Goal: Communication & Community: Ask a question

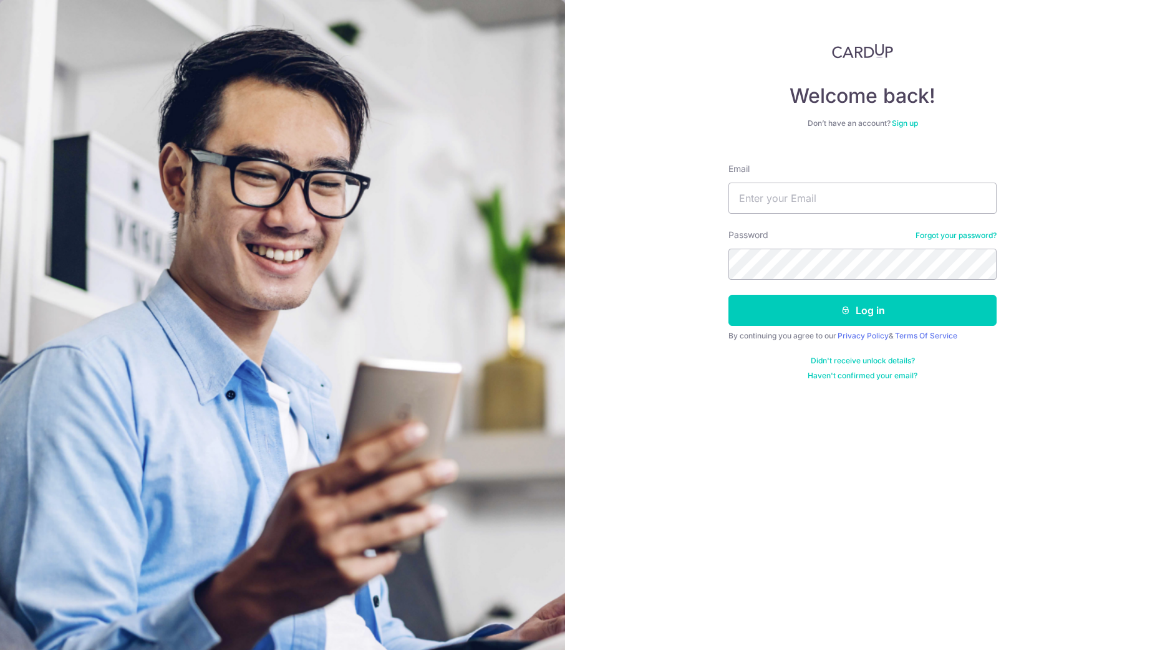
type input "[EMAIL_ADDRESS][DOMAIN_NAME]"
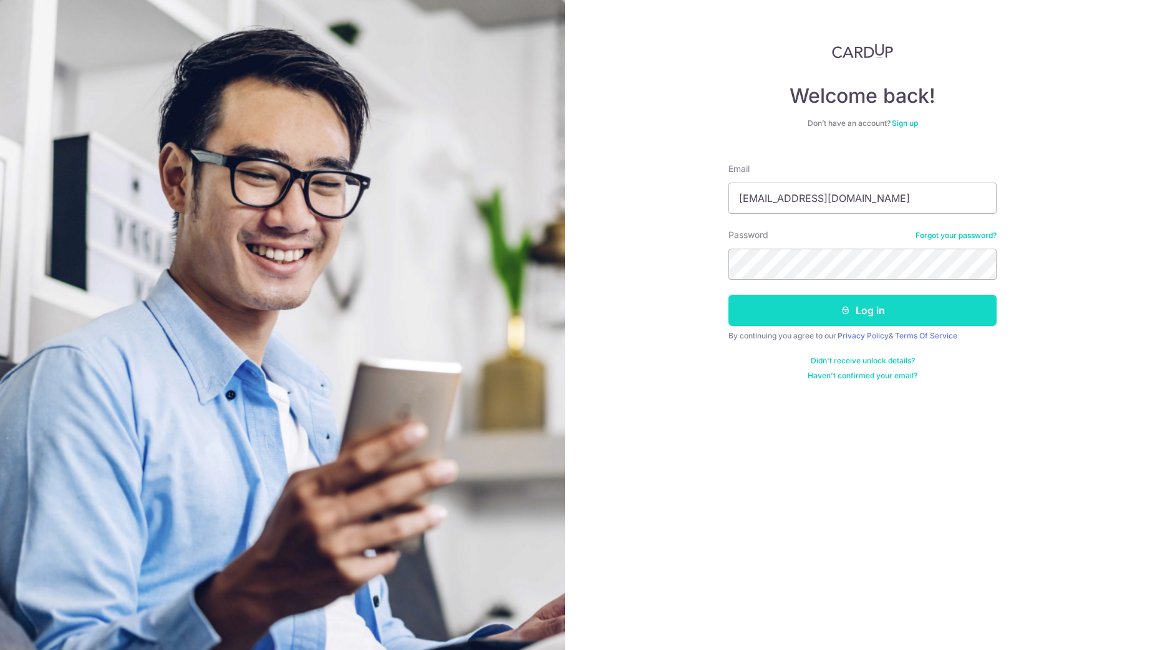
click at [870, 318] on button "Log in" at bounding box center [862, 310] width 268 height 31
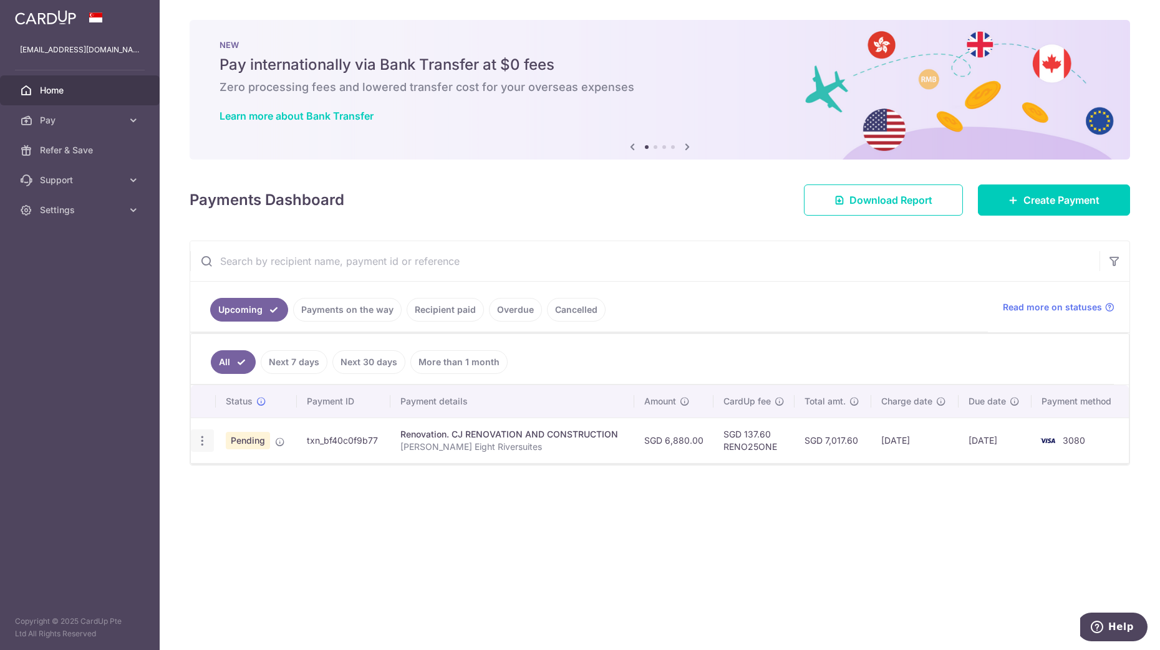
click at [204, 433] on div "Update payment Cancel payment" at bounding box center [202, 441] width 23 height 23
click at [201, 448] on div "Update payment Cancel payment" at bounding box center [202, 441] width 23 height 23
click at [201, 438] on icon "button" at bounding box center [202, 441] width 13 height 13
click at [253, 476] on span "Update payment" at bounding box center [268, 475] width 85 height 15
radio input "true"
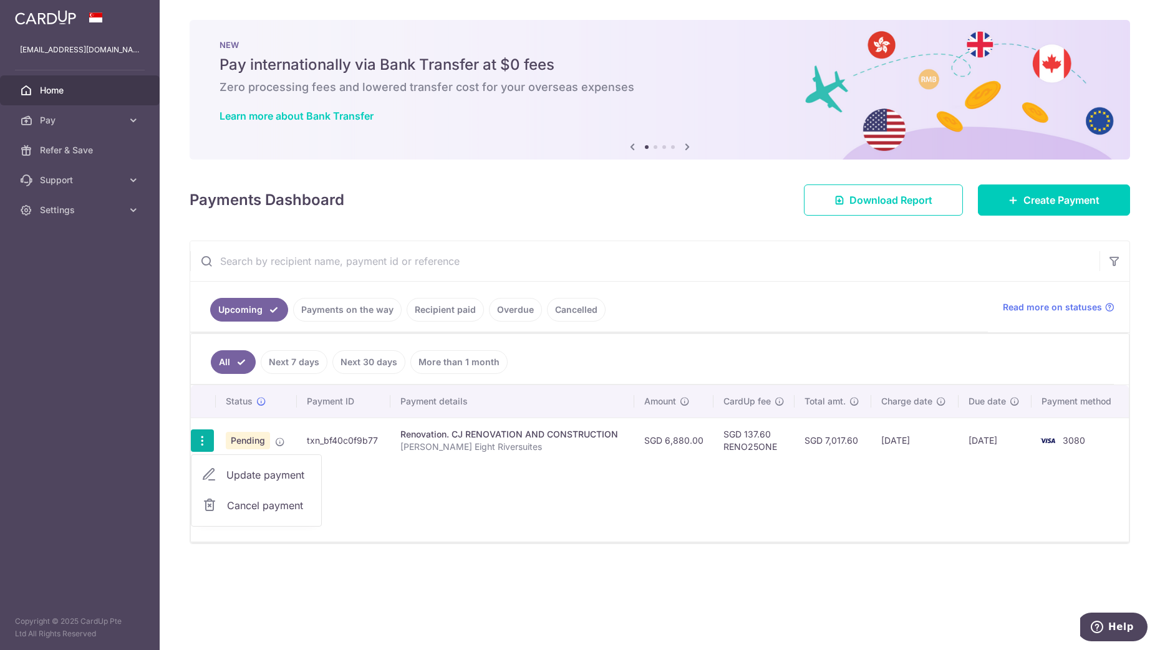
type input "6,880.00"
type input "20/10/2025"
type input "[PERSON_NAME] Eight Riversuites"
type input "2nd Progressive"
type input "RENO25ONE"
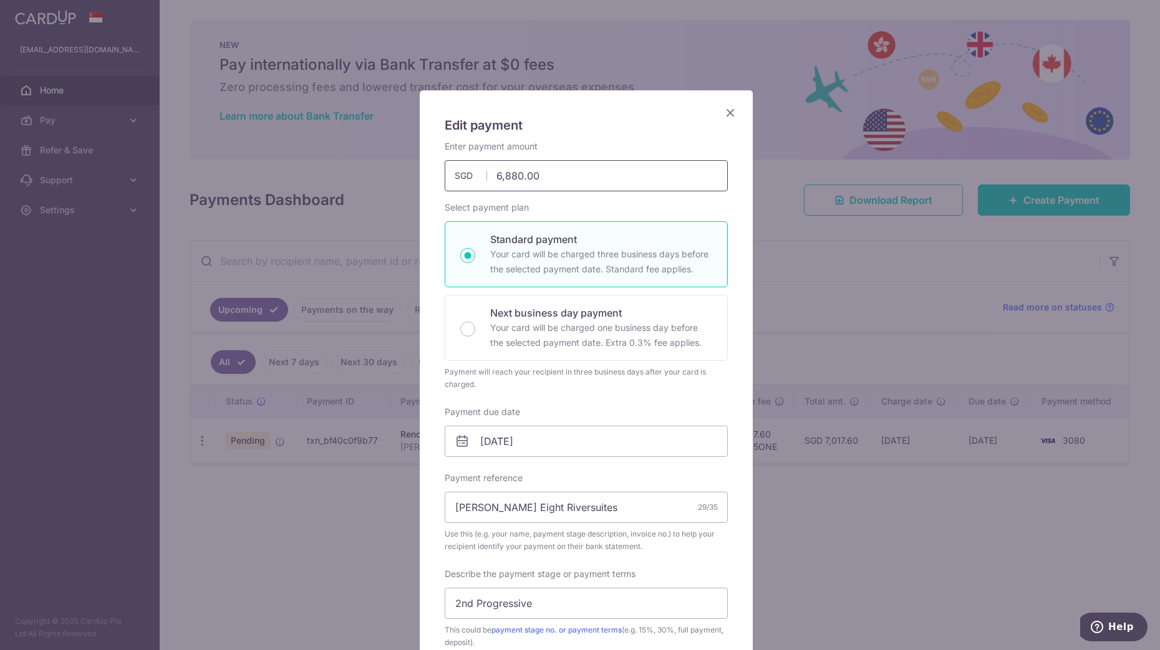
click at [564, 188] on input "6,880.00" at bounding box center [586, 175] width 283 height 31
type input "6"
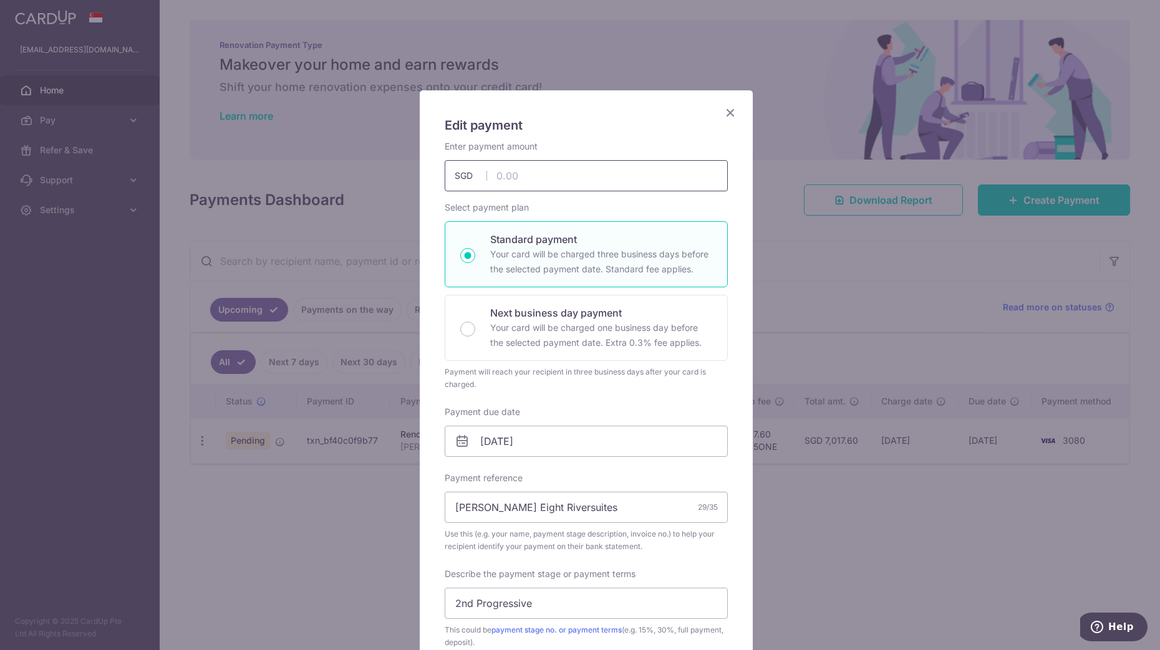
type input "1"
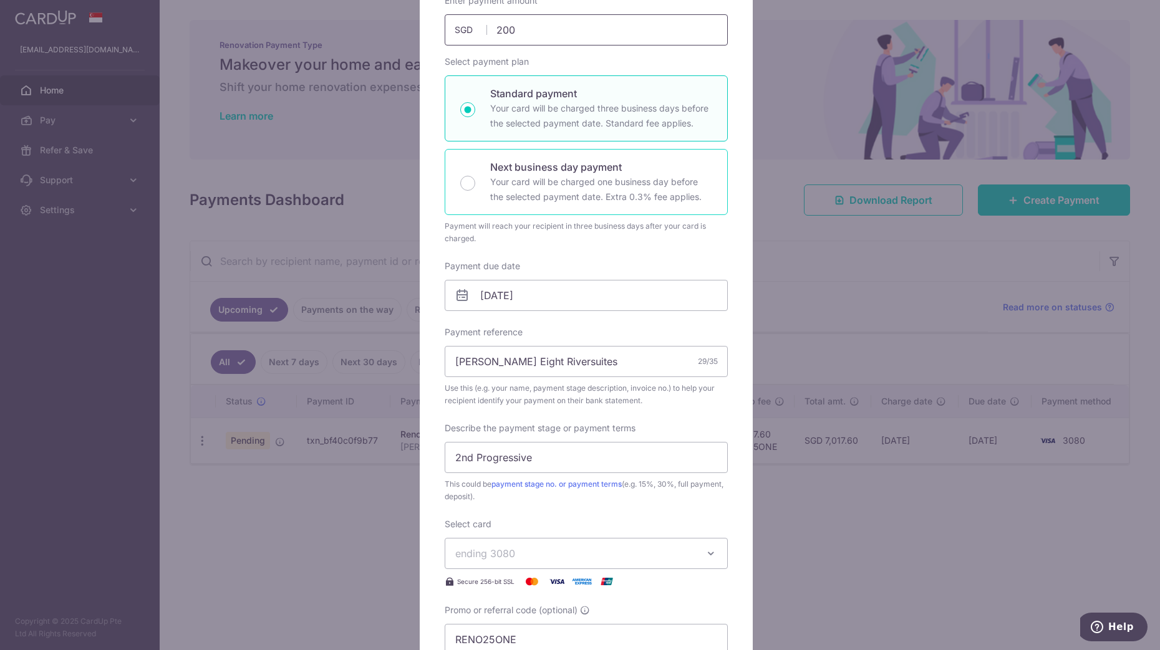
scroll to position [147, 0]
type input "200.00"
click at [514, 362] on input "[PERSON_NAME] Eight Riversuites" at bounding box center [586, 360] width 283 height 31
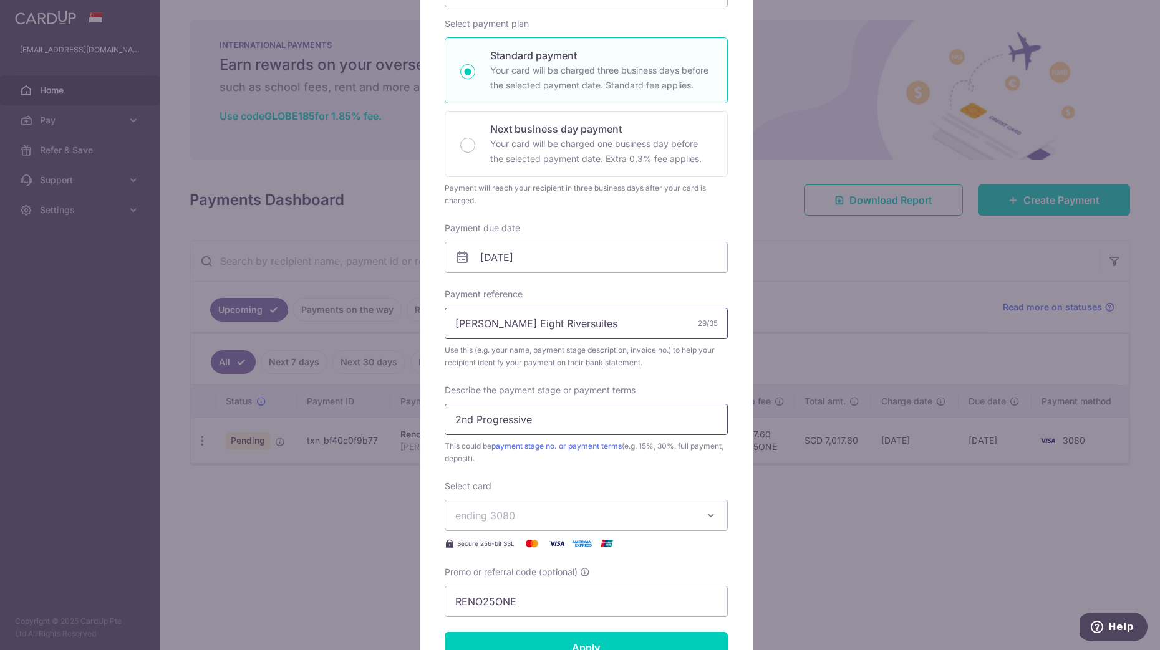
scroll to position [314, 0]
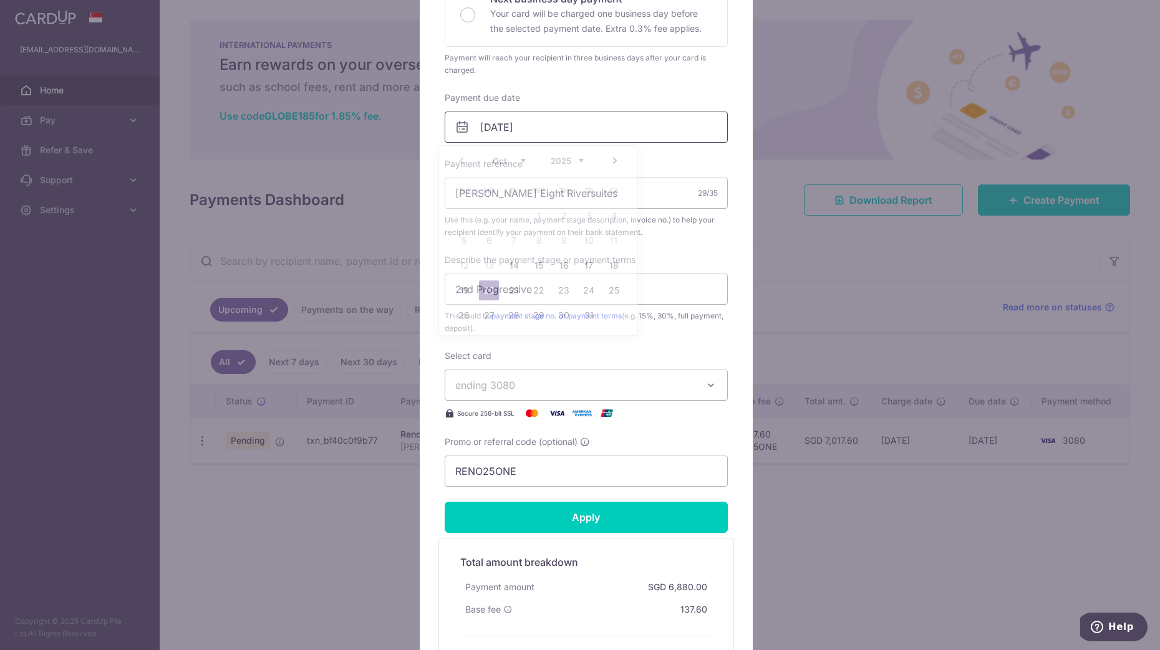
click at [526, 121] on input "20/10/2025" at bounding box center [586, 127] width 283 height 31
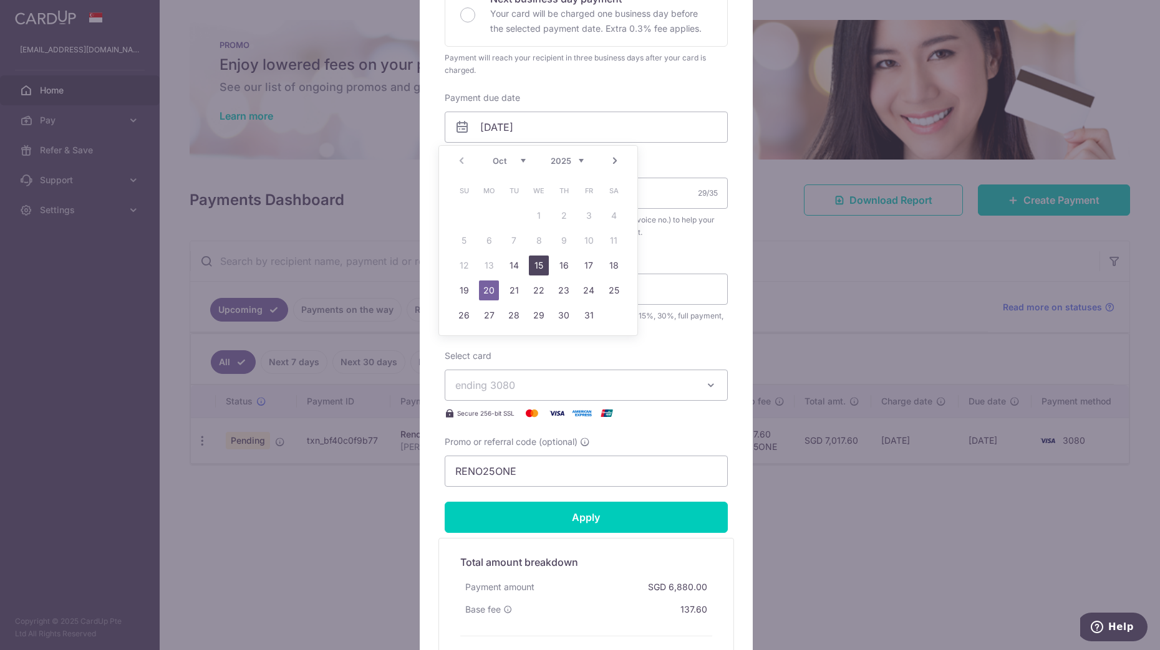
click at [537, 275] on link "15" at bounding box center [539, 266] width 20 height 20
type input "15/10/2025"
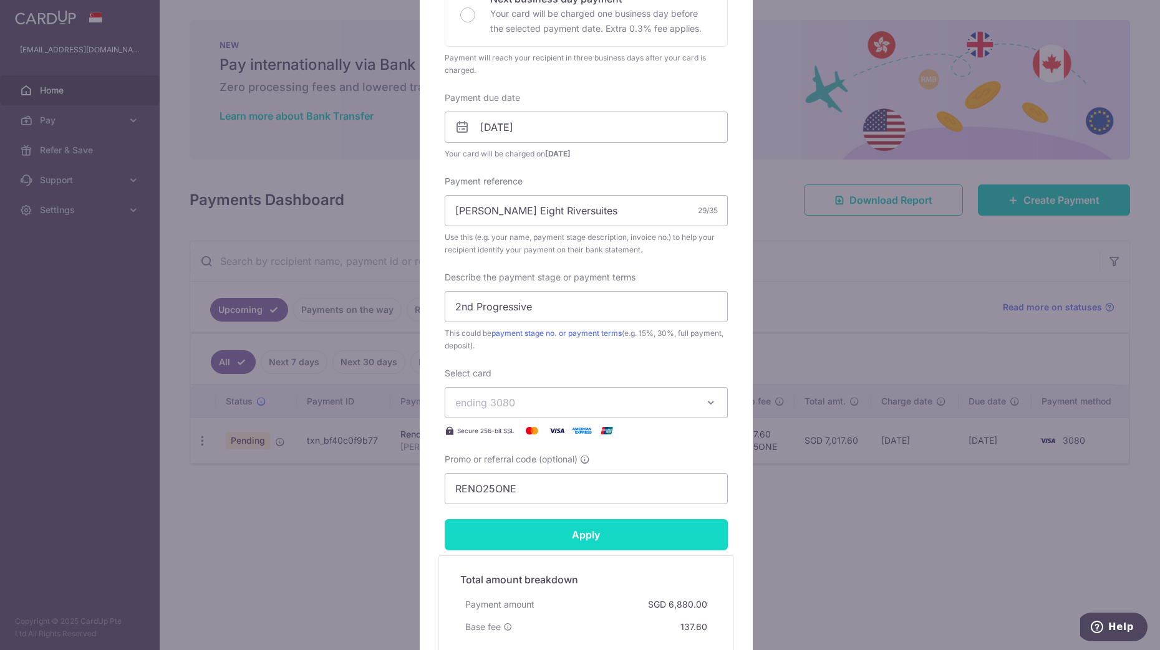
click at [589, 547] on input "Apply" at bounding box center [586, 534] width 283 height 31
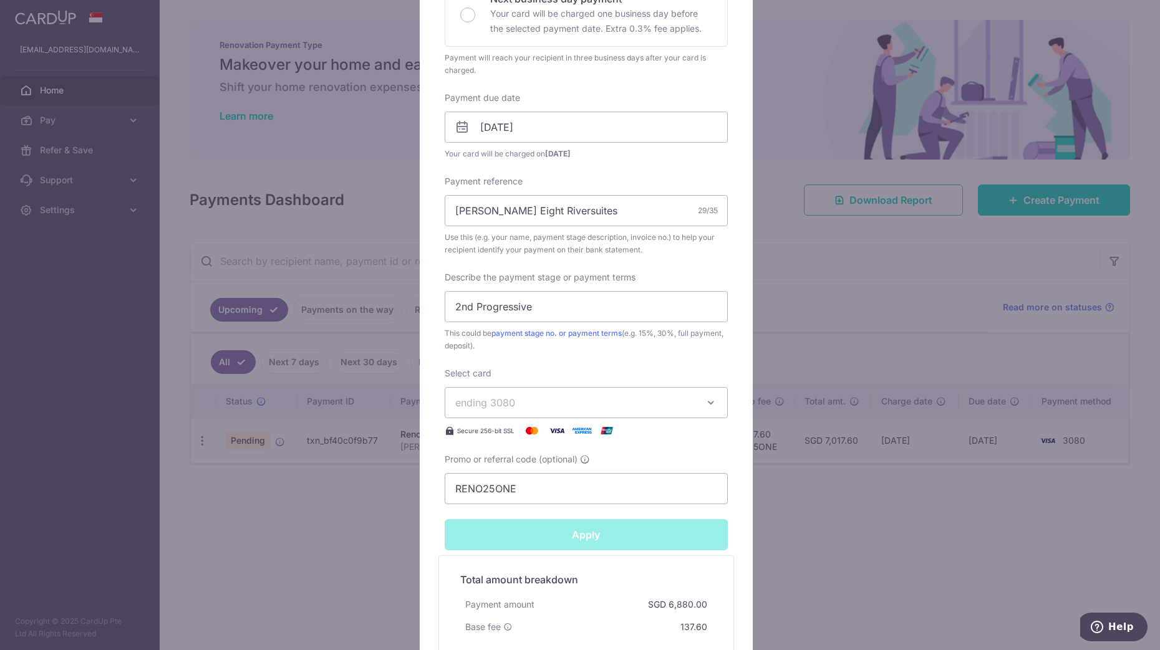
type input "Successfully Applied"
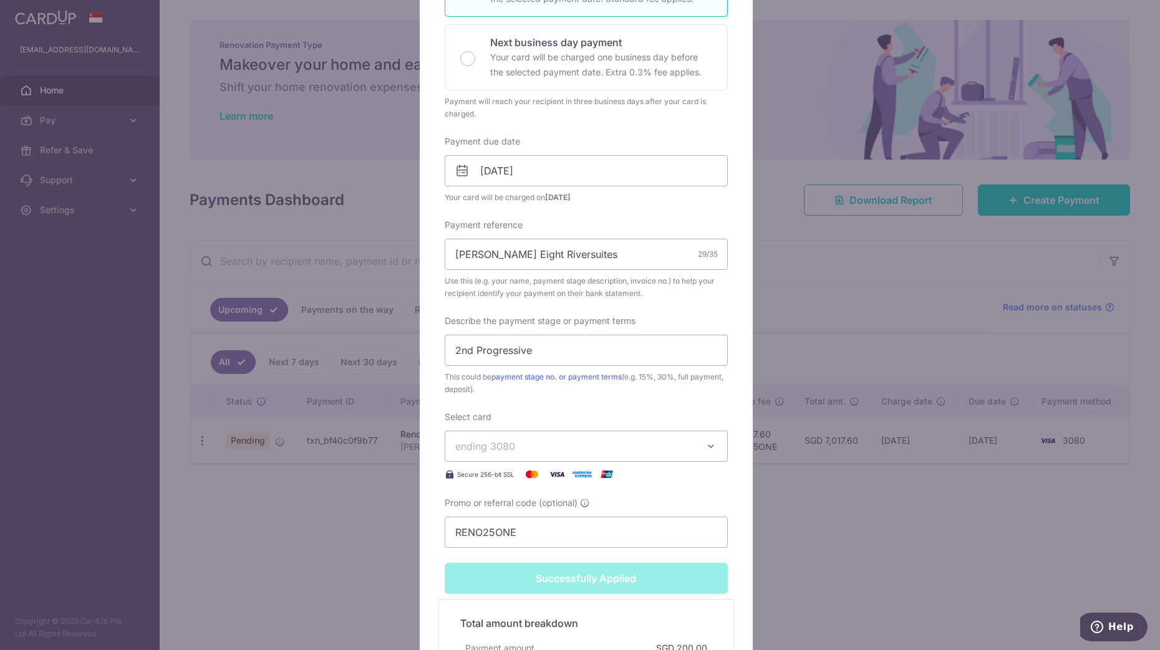
scroll to position [517, 0]
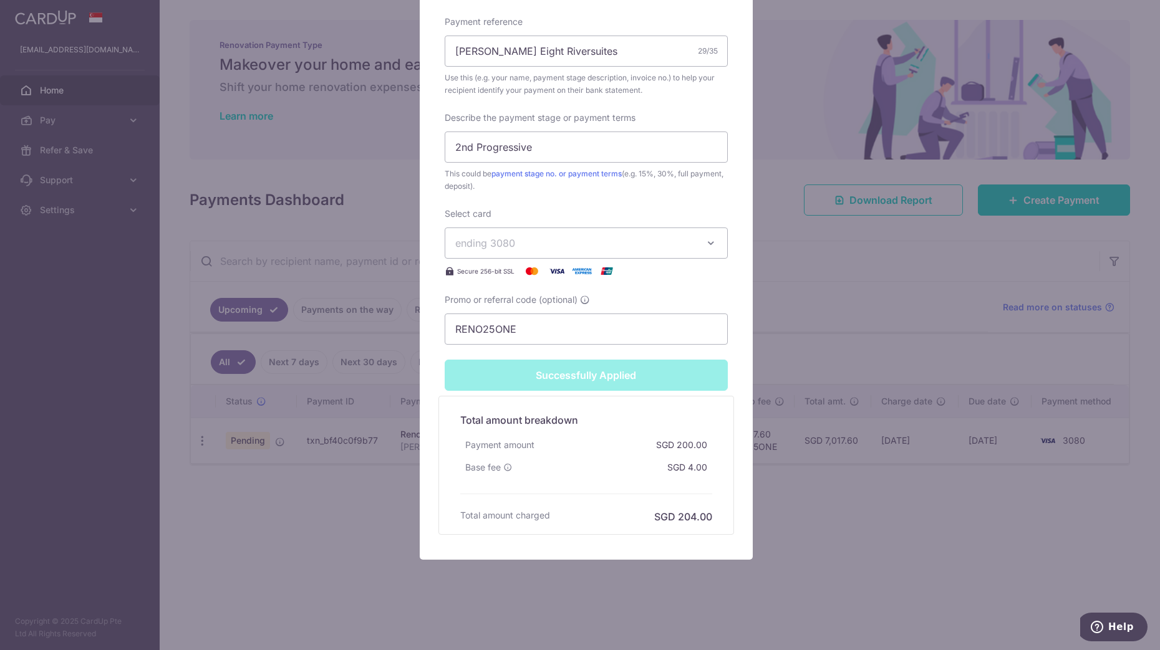
click at [830, 566] on div "Edit payment By clicking apply, you will make changes to all payments to CJ REN…" at bounding box center [580, 325] width 1160 height 650
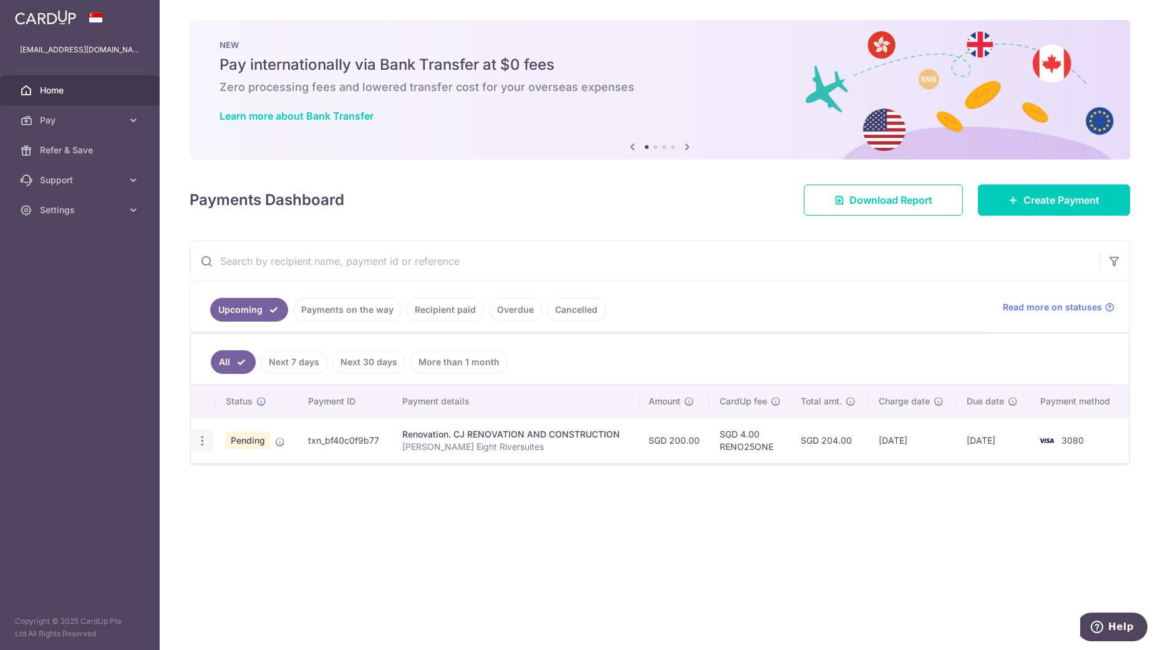
click at [202, 436] on icon "button" at bounding box center [202, 441] width 13 height 13
click at [264, 471] on span "Update payment" at bounding box center [268, 475] width 85 height 15
radio input "true"
type input "200.00"
type input "15/10/2025"
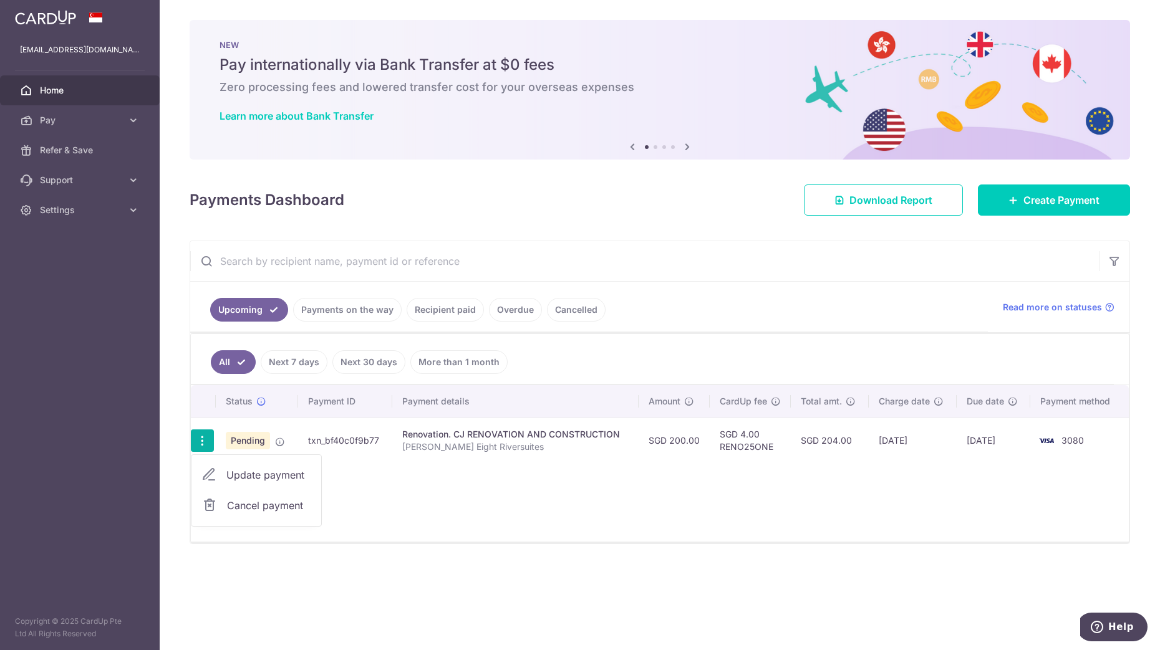
type input "[PERSON_NAME] Eight Riversuites"
type input "2nd Progressive"
type input "RENO25ONE"
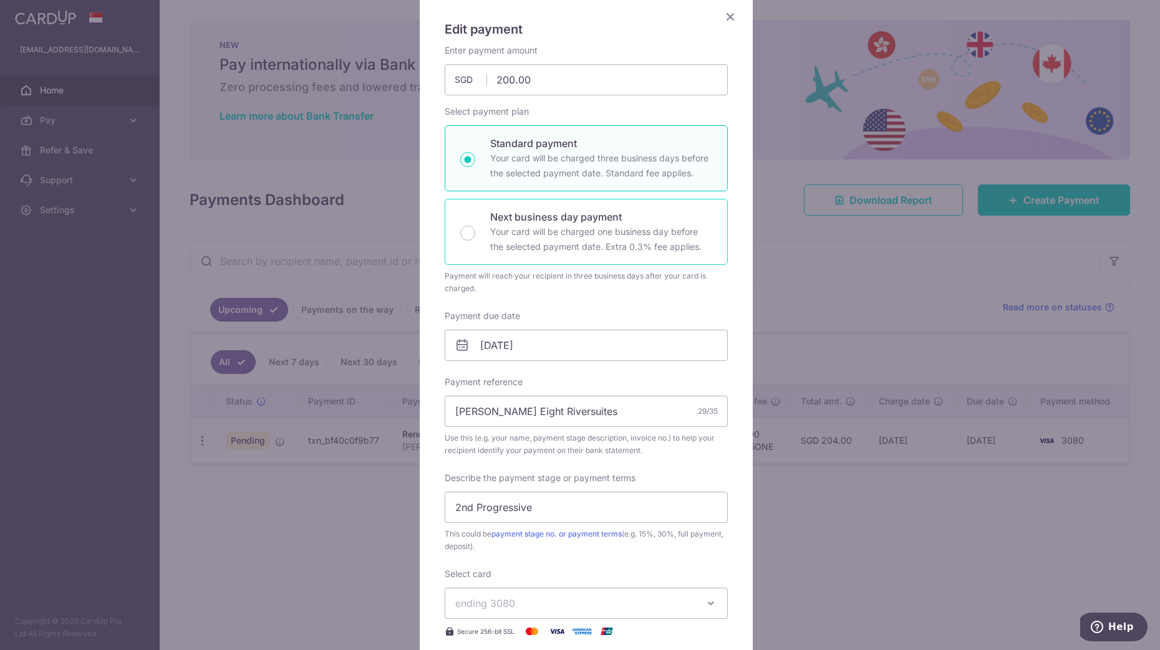
scroll to position [113, 0]
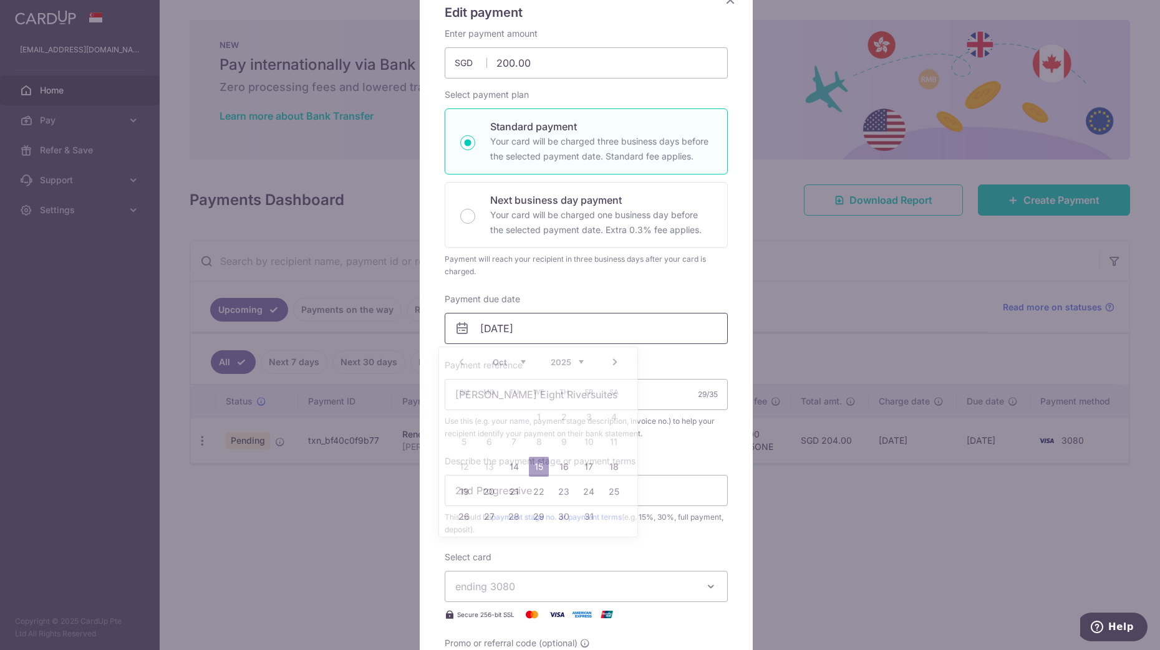
click at [501, 335] on input "15/10/2025" at bounding box center [586, 328] width 283 height 31
click at [569, 461] on link "16" at bounding box center [564, 467] width 20 height 20
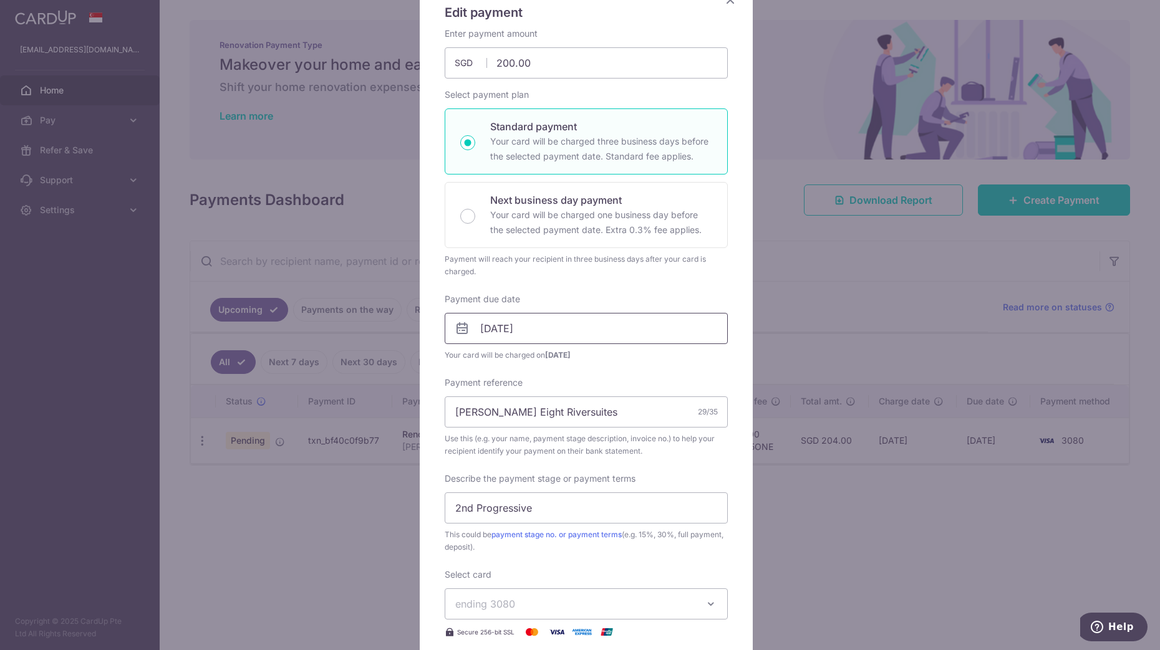
click at [541, 321] on input "[DATE]" at bounding box center [586, 328] width 283 height 31
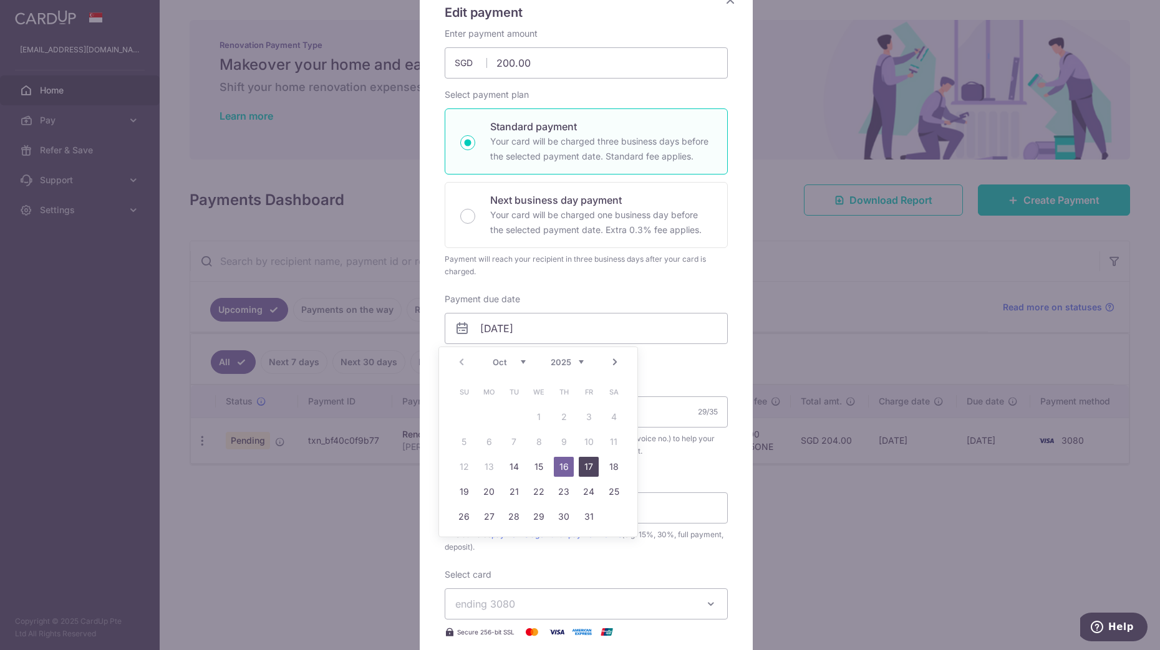
click at [594, 465] on link "17" at bounding box center [589, 467] width 20 height 20
type input "17/10/2025"
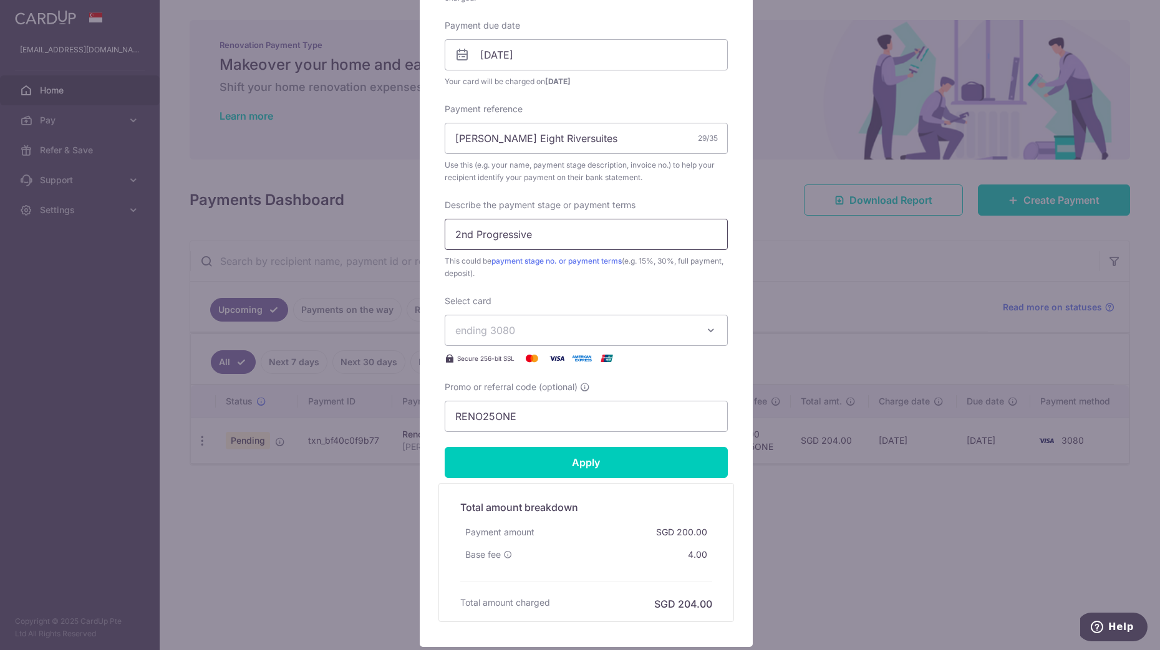
scroll to position [418, 0]
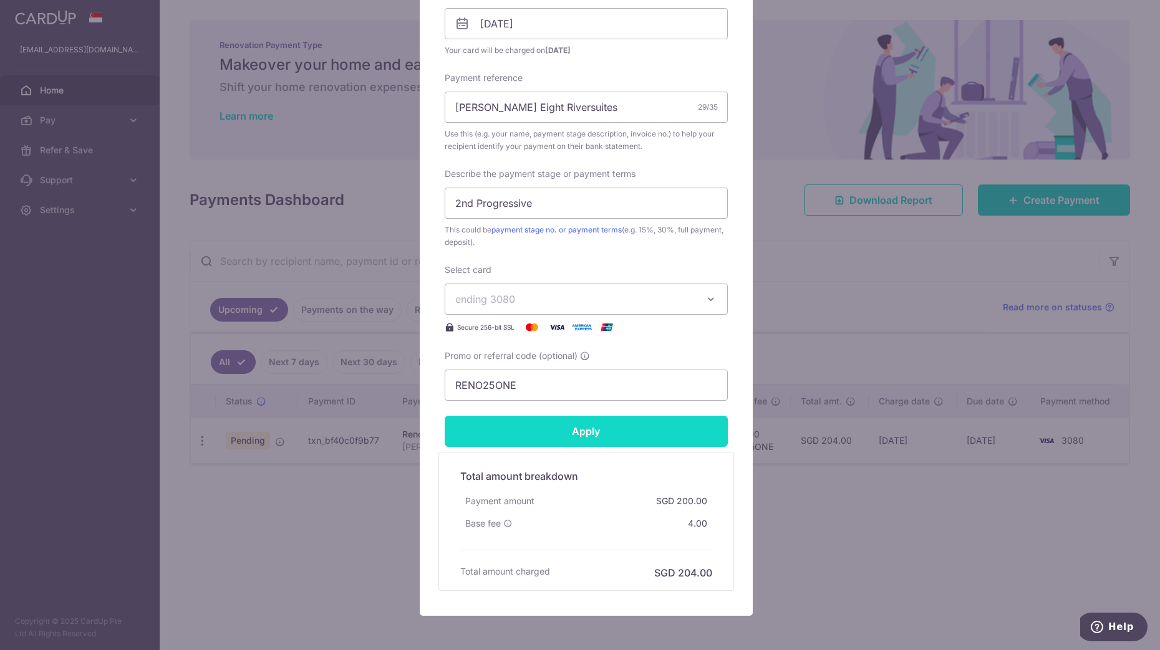
click at [592, 443] on input "Apply" at bounding box center [586, 431] width 283 height 31
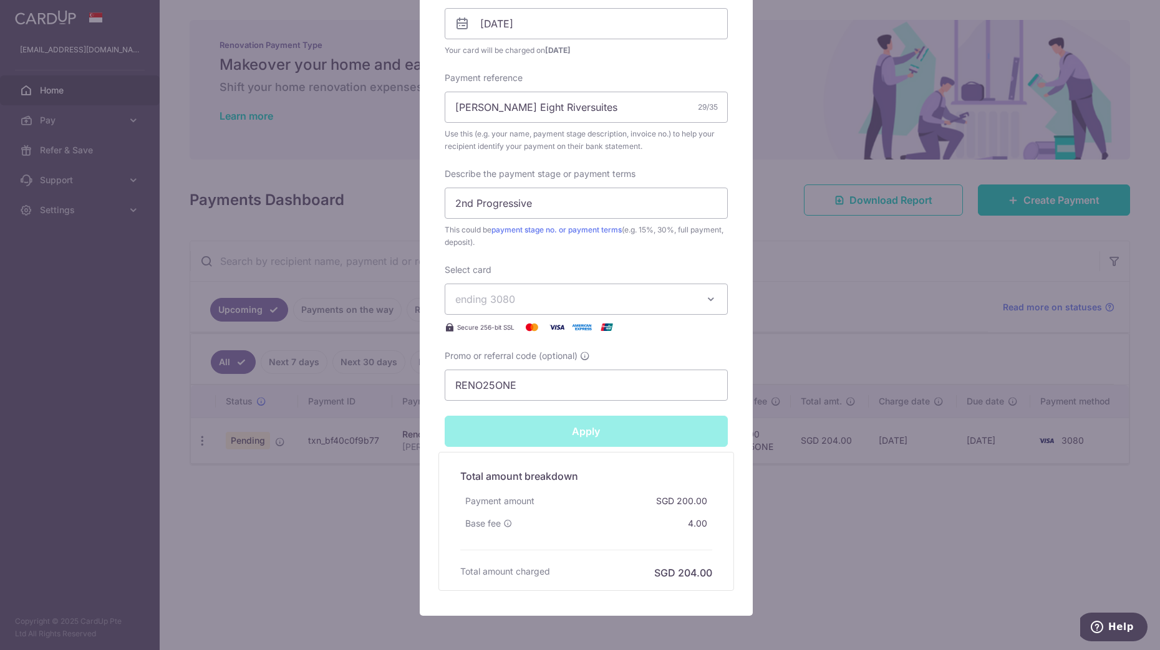
type input "Successfully Applied"
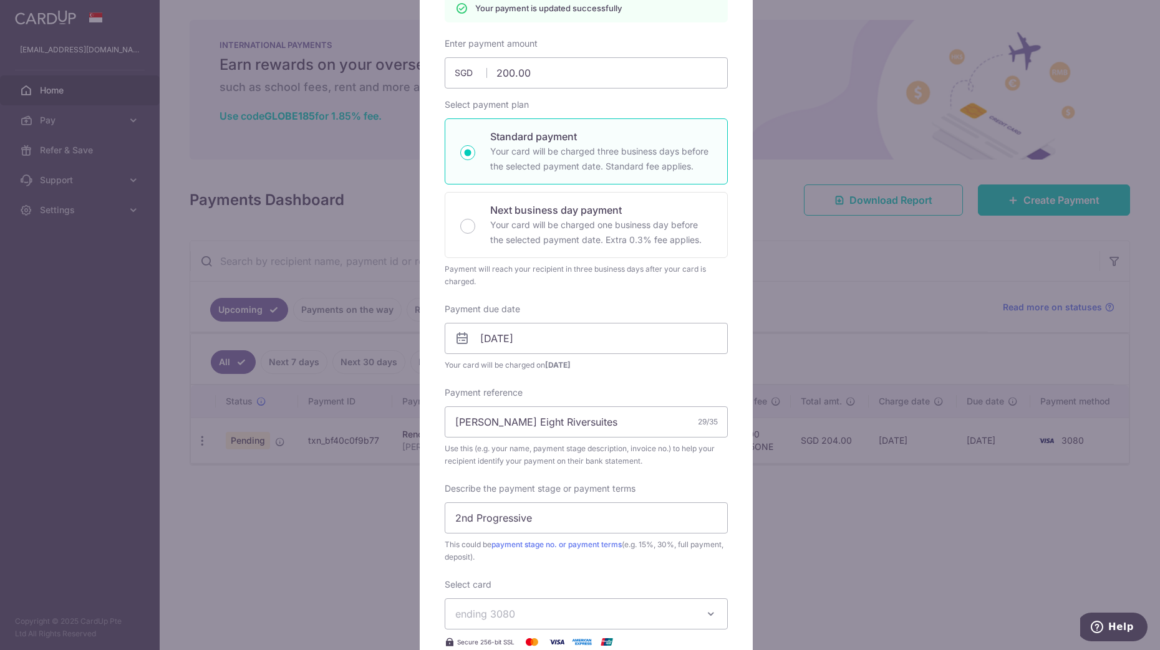
scroll to position [0, 0]
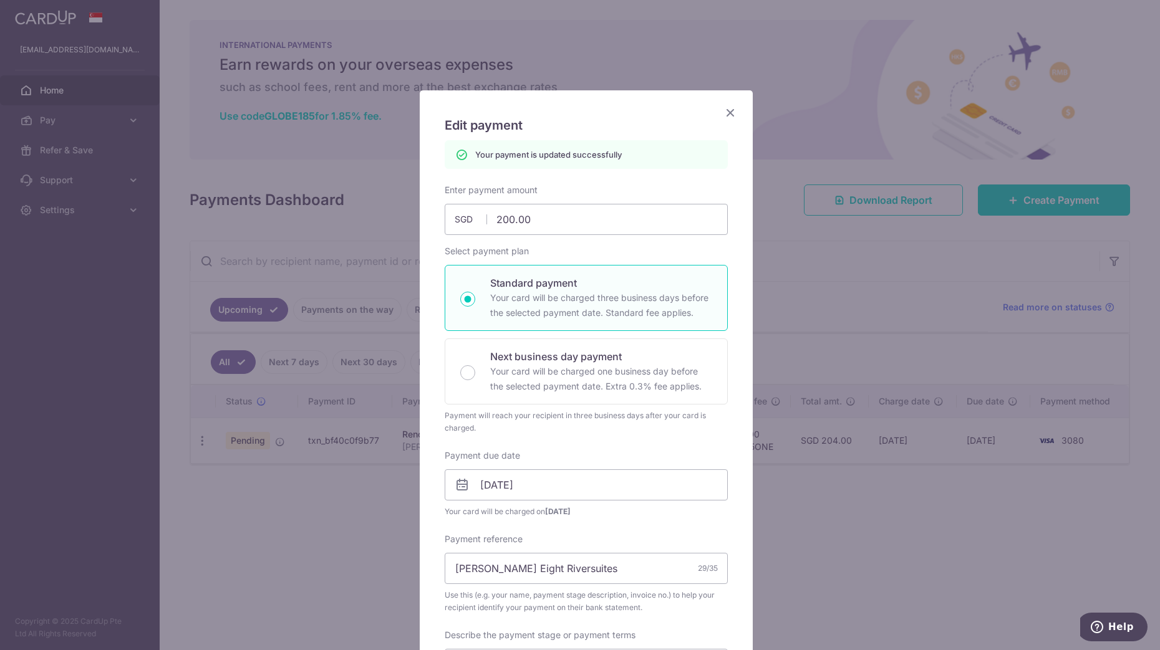
click at [723, 114] on icon "Close" at bounding box center [730, 113] width 15 height 16
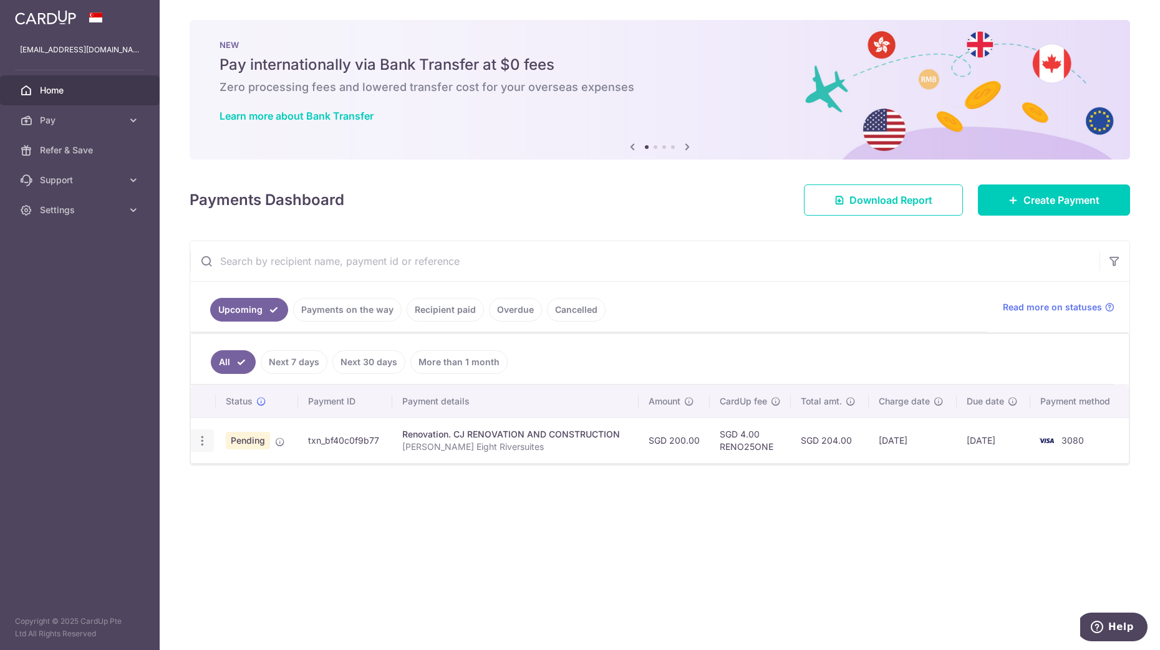
click at [204, 443] on icon "button" at bounding box center [202, 441] width 13 height 13
click at [290, 473] on span "Update payment" at bounding box center [268, 475] width 85 height 15
radio input "true"
type input "200.00"
type input "17/10/2025"
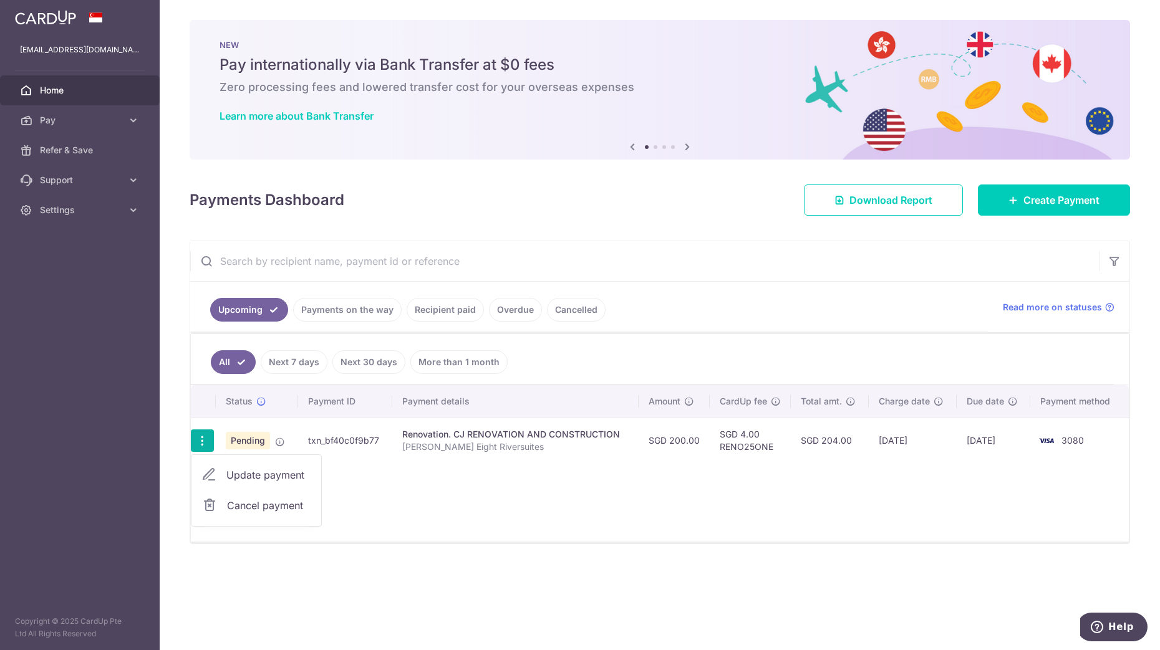
type input "[PERSON_NAME] Eight Riversuites"
type input "2nd Progressive"
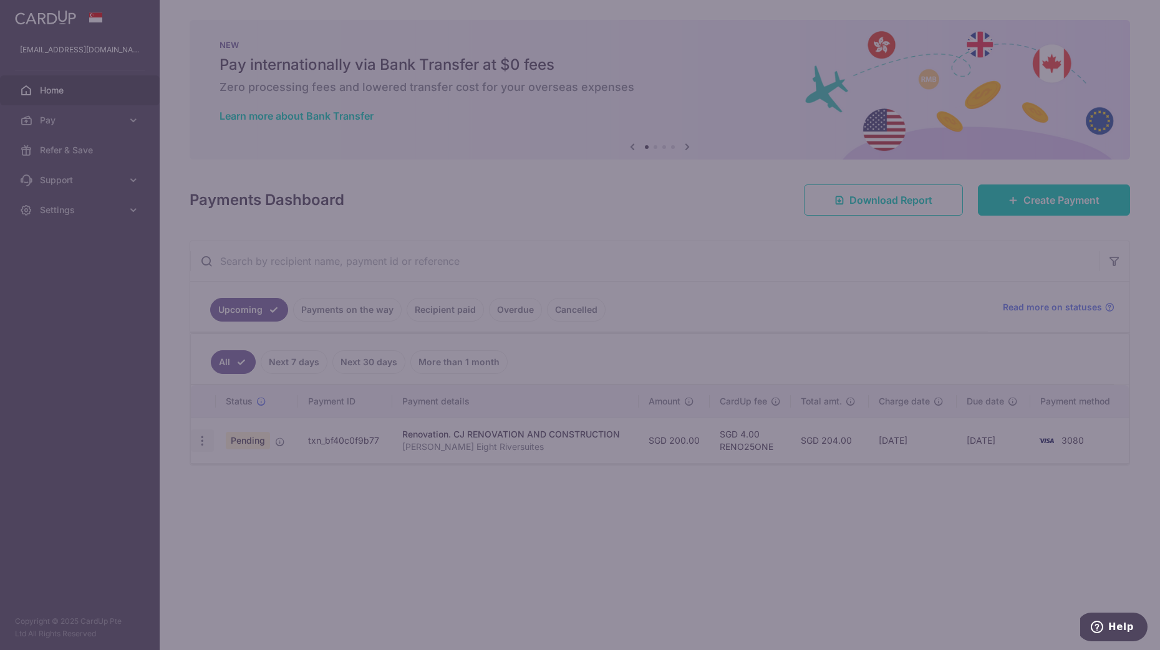
type input "RENO25ONE"
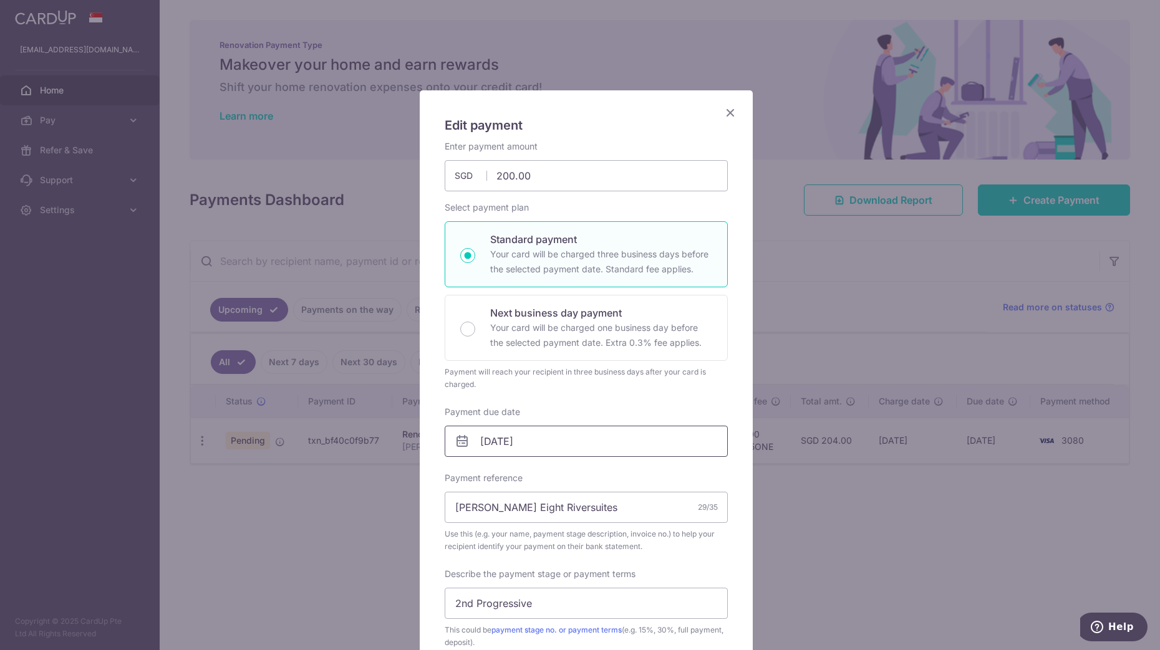
click at [529, 439] on input "17/10/2025" at bounding box center [586, 441] width 283 height 31
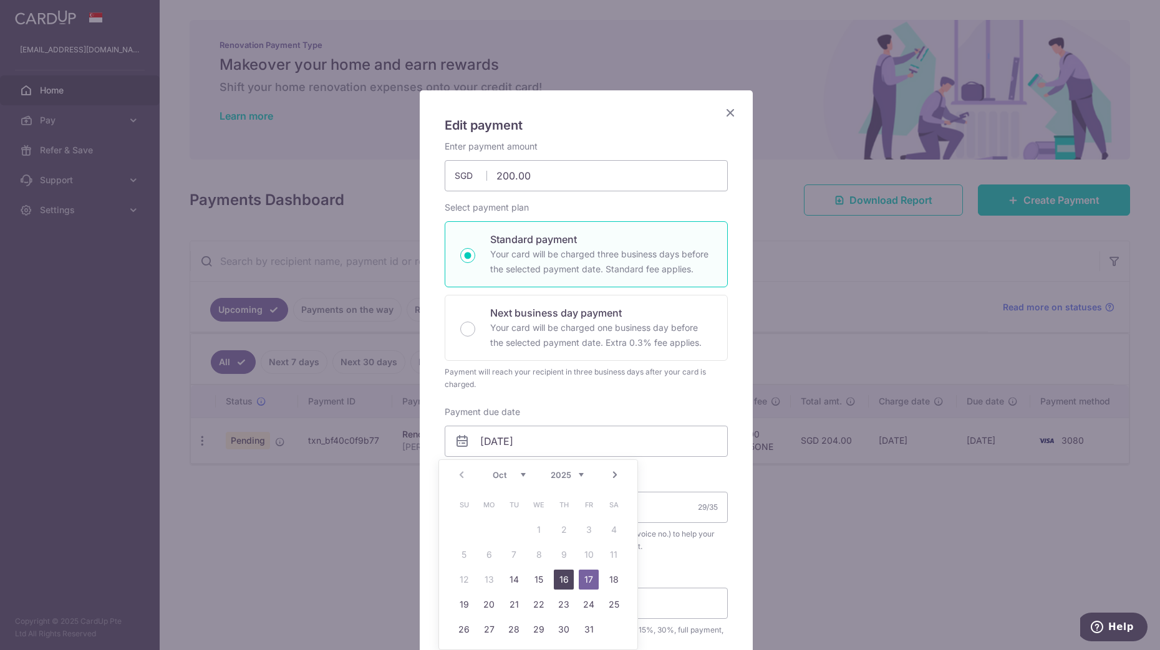
click at [565, 580] on link "16" at bounding box center [564, 580] width 20 height 20
type input "[DATE]"
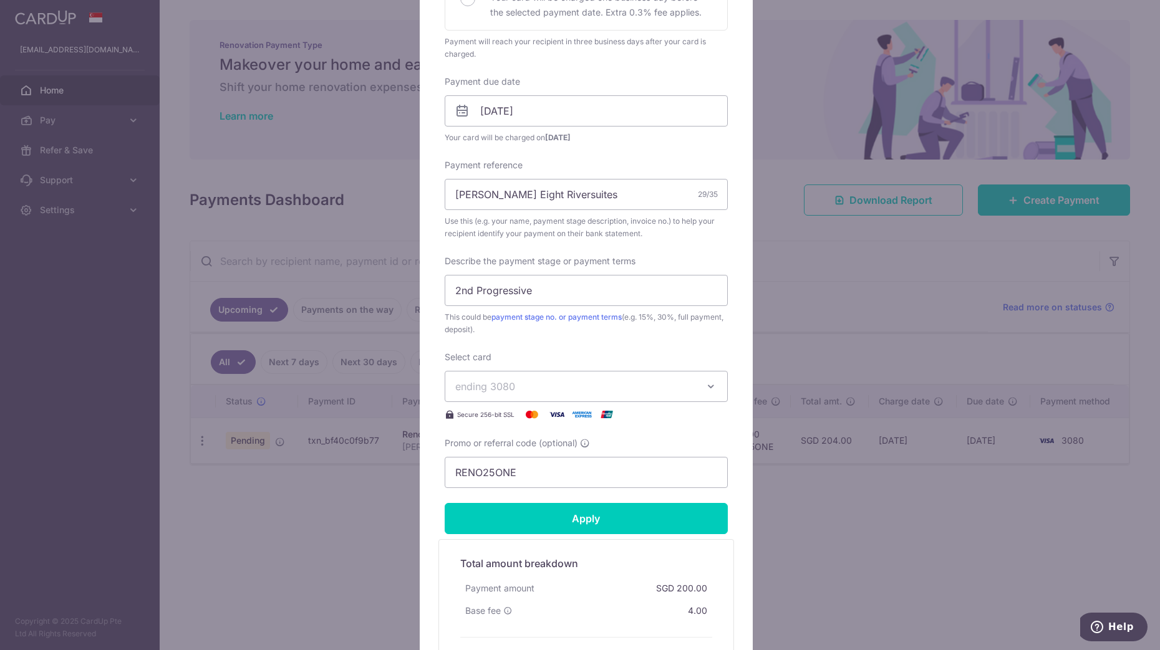
scroll to position [335, 0]
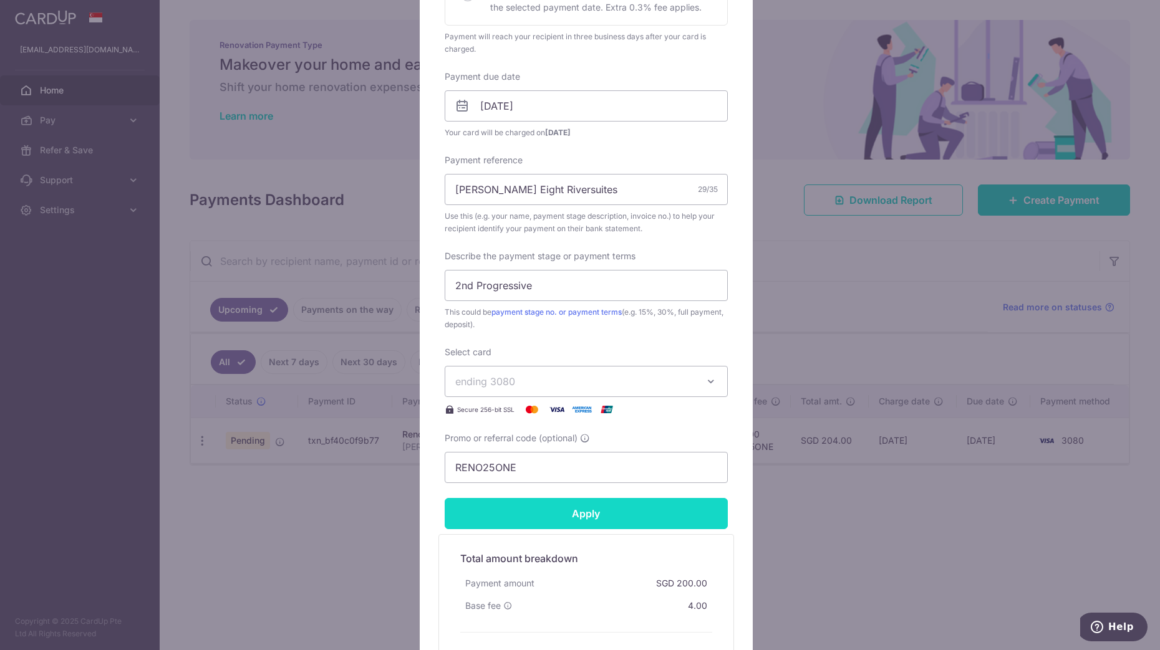
click at [588, 511] on input "Apply" at bounding box center [586, 513] width 283 height 31
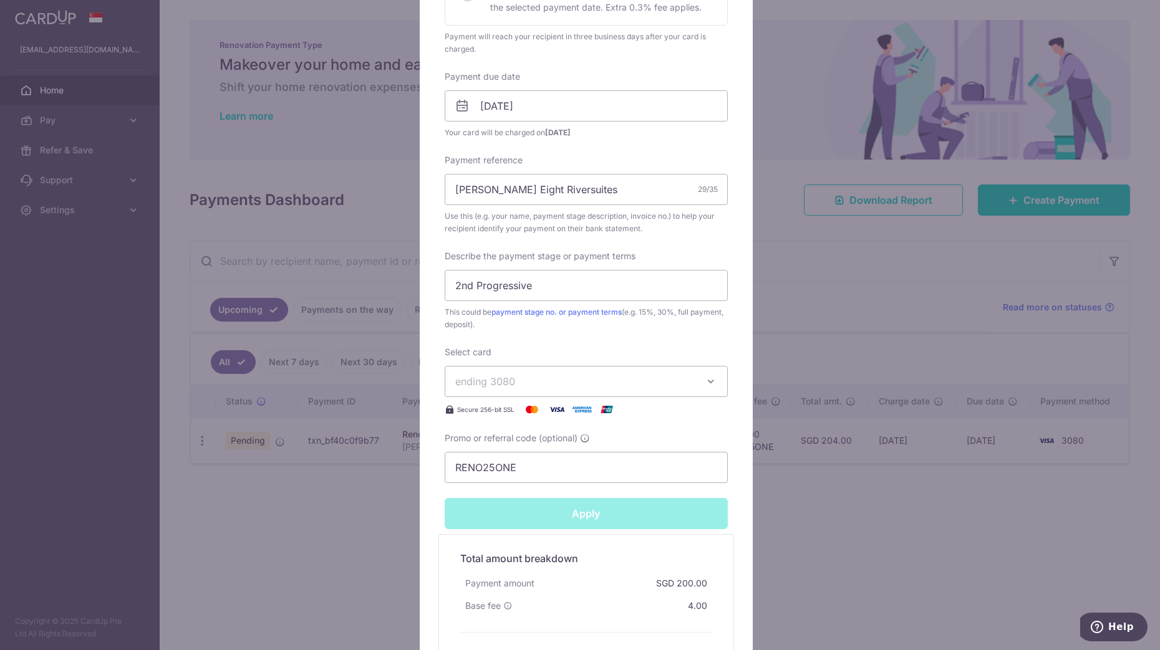
type input "Successfully Applied"
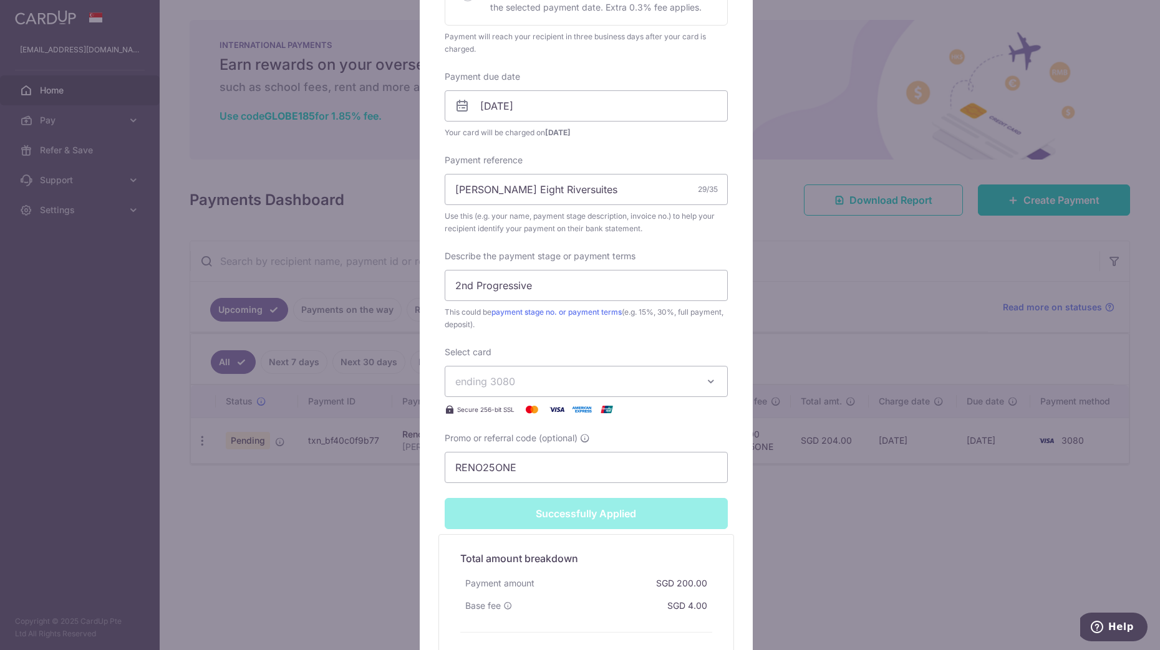
click at [832, 472] on div "Edit payment By clicking apply, you will make changes to all payments to CJ REN…" at bounding box center [580, 325] width 1160 height 650
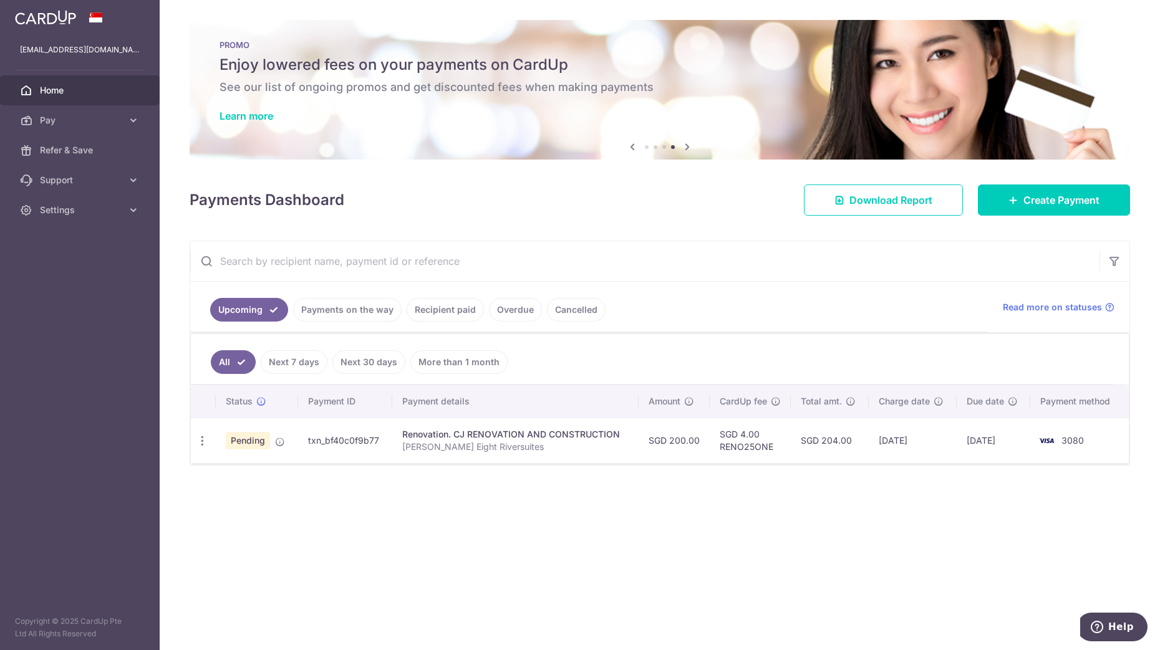
click at [652, 314] on ul "Upcoming Payments on the way Recipient paid Overdue Cancelled" at bounding box center [588, 307] width 797 height 51
click at [204, 444] on icon "button" at bounding box center [202, 441] width 13 height 13
click at [239, 481] on span "Update payment" at bounding box center [268, 475] width 85 height 15
radio input "true"
type input "200.00"
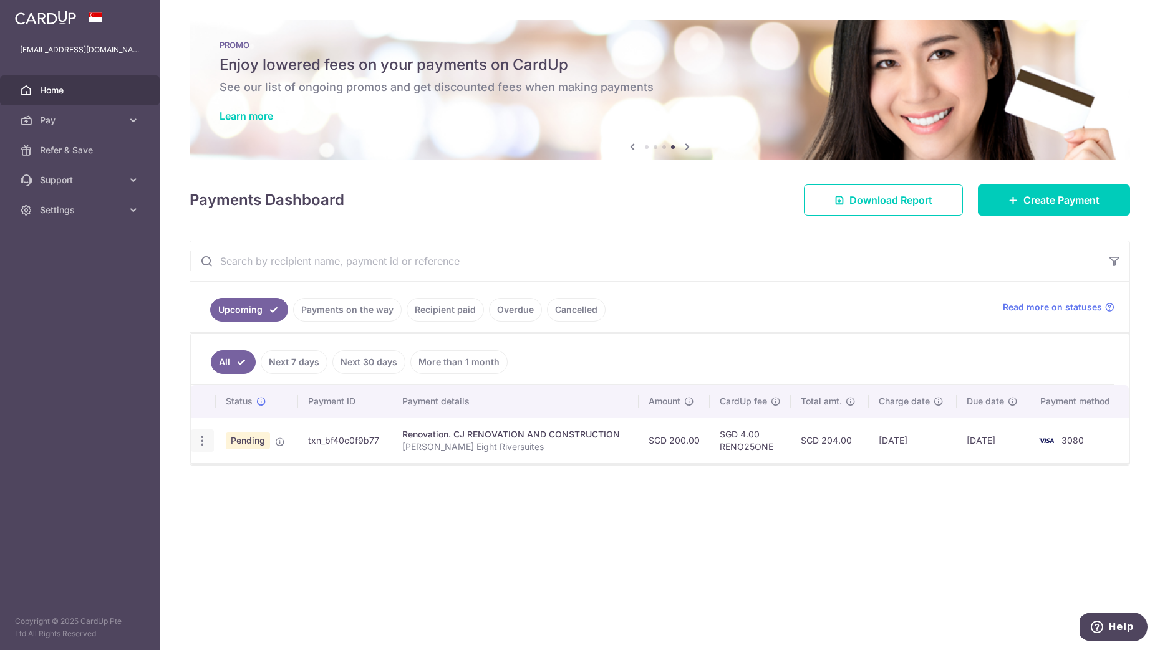
type input "[DATE]"
type input "[PERSON_NAME] Eight Riversuites"
type input "2nd Progressive"
type input "RENO25ONE"
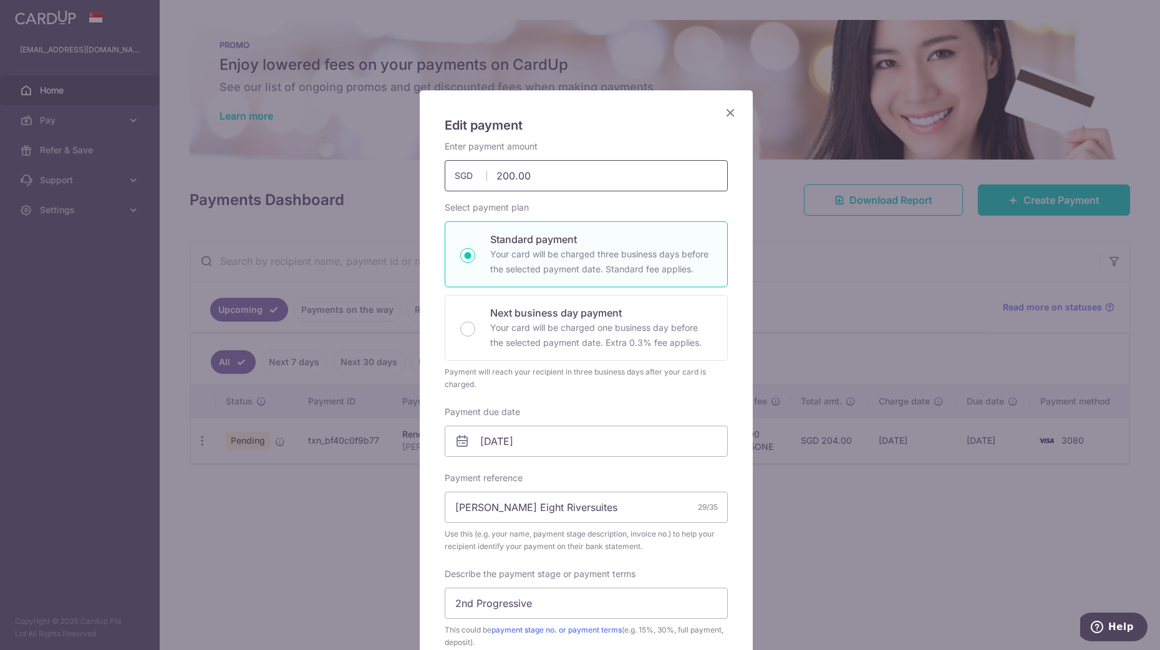
click at [548, 181] on input "200.00" at bounding box center [586, 175] width 283 height 31
type input "2"
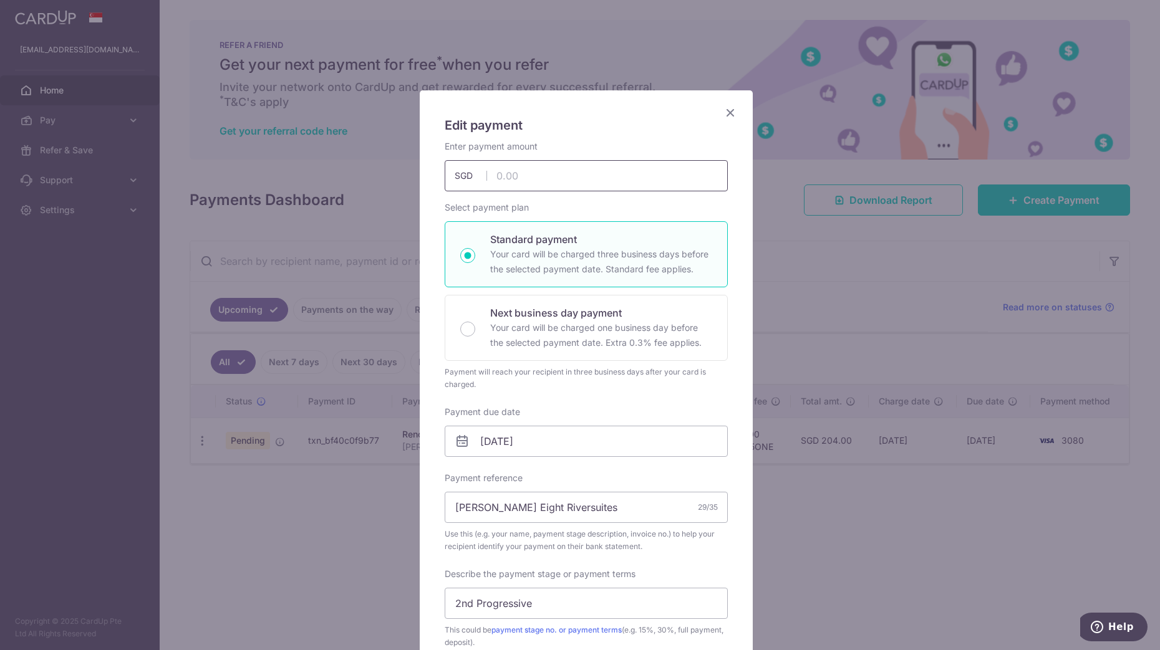
type input "1"
click at [724, 104] on div "Edit payment By clicking apply, you will make changes to all payments to CJ REN…" at bounding box center [586, 553] width 333 height 926
click at [725, 110] on icon "Close" at bounding box center [730, 113] width 15 height 16
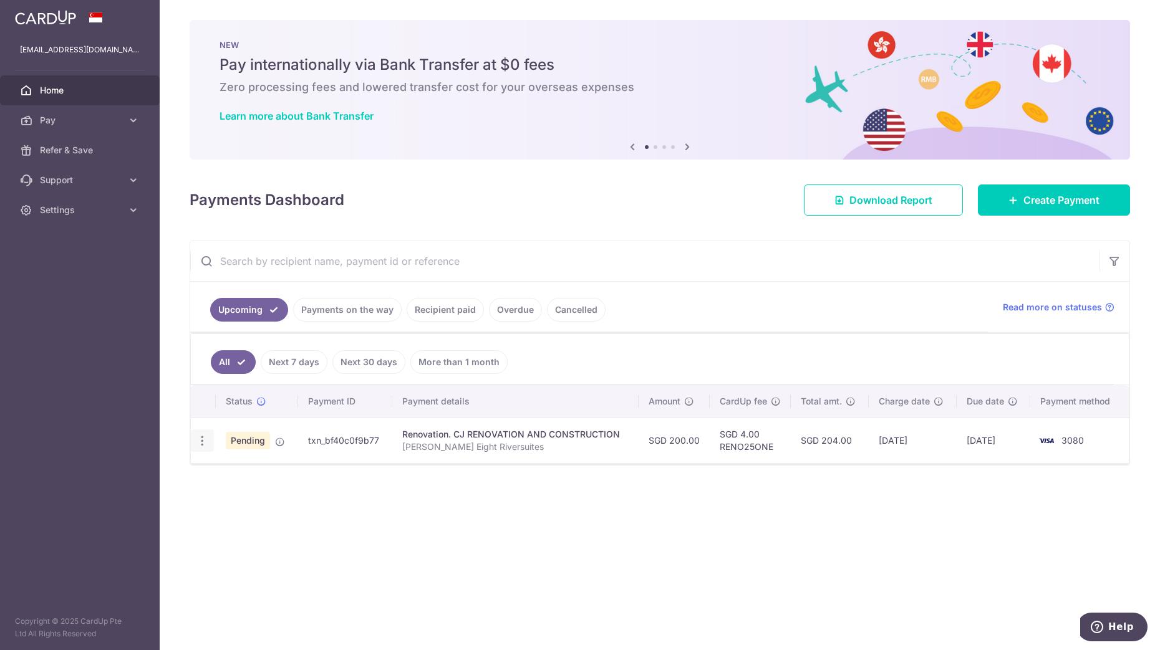
click at [206, 435] on icon "button" at bounding box center [202, 441] width 13 height 13
click at [243, 475] on span "Update payment" at bounding box center [268, 475] width 85 height 15
type input "200.00"
radio input "true"
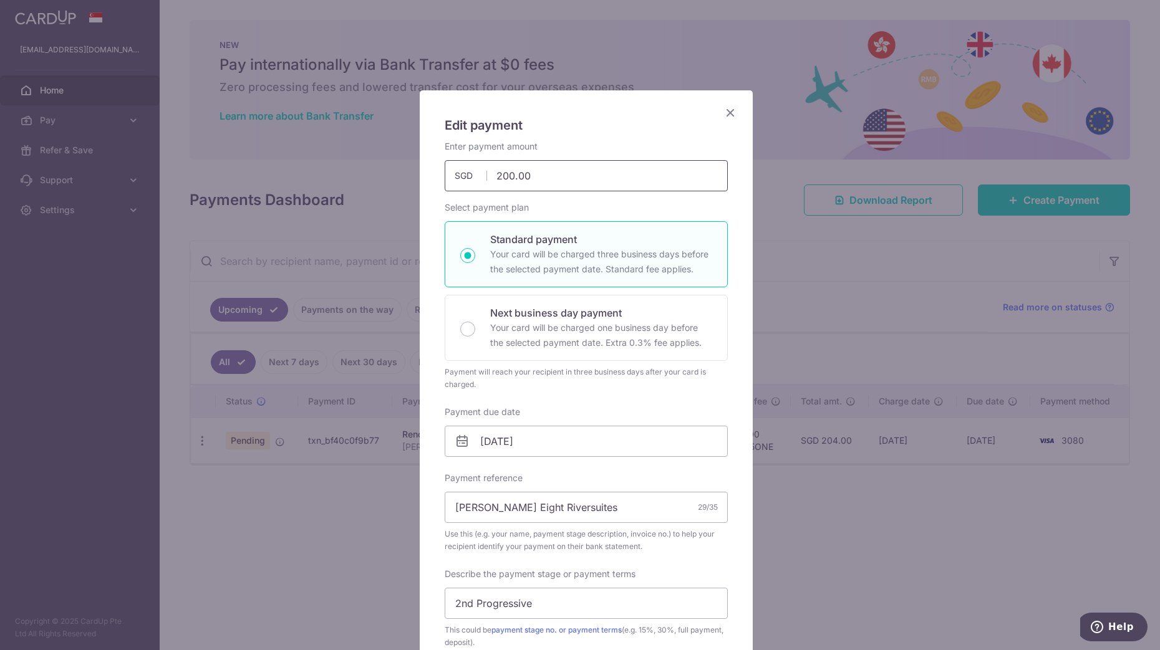
click at [544, 174] on input "200.00" at bounding box center [586, 175] width 283 height 31
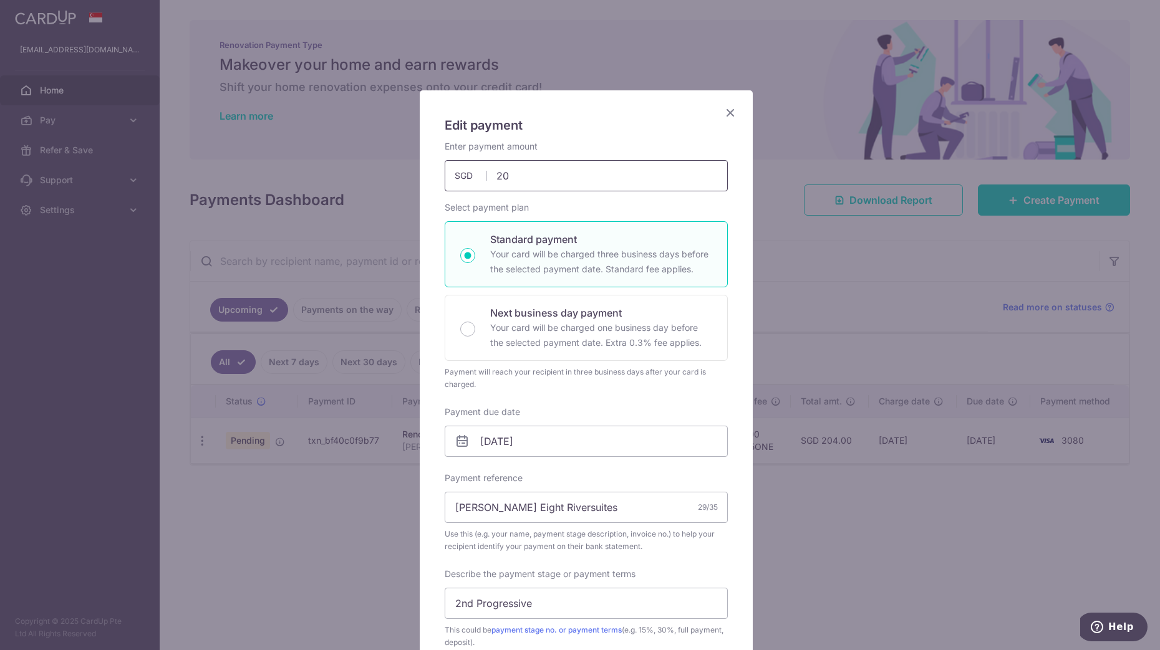
type input "2"
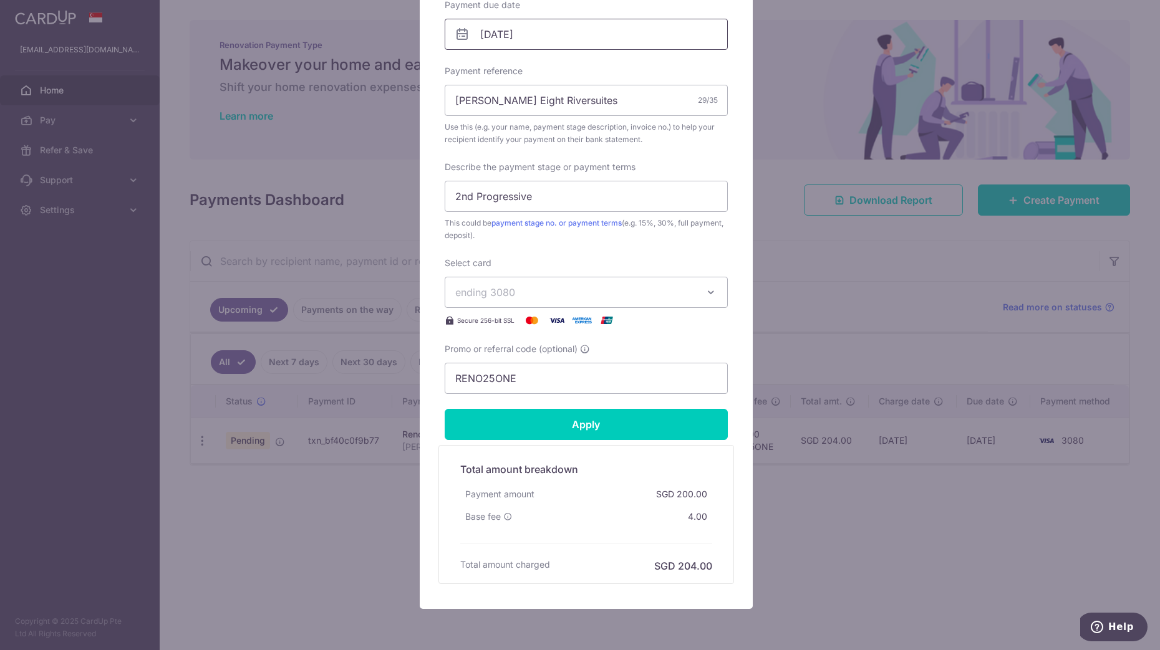
scroll to position [408, 0]
type input "180.00"
click at [608, 430] on input "Apply" at bounding box center [586, 423] width 283 height 31
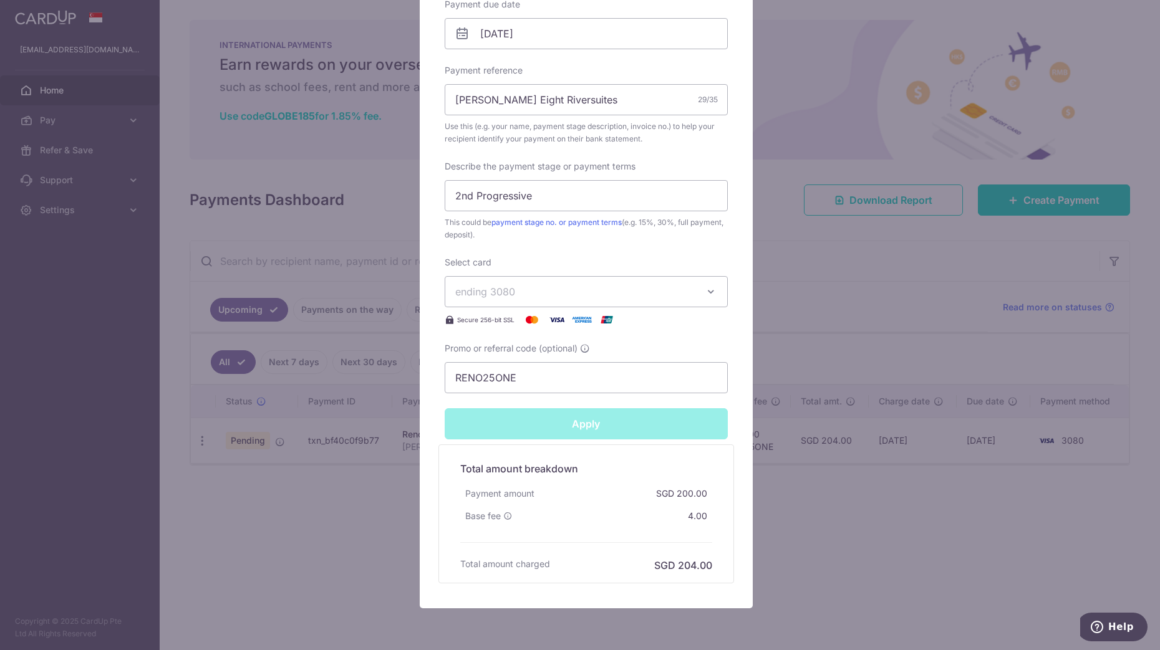
type input "Successfully Applied"
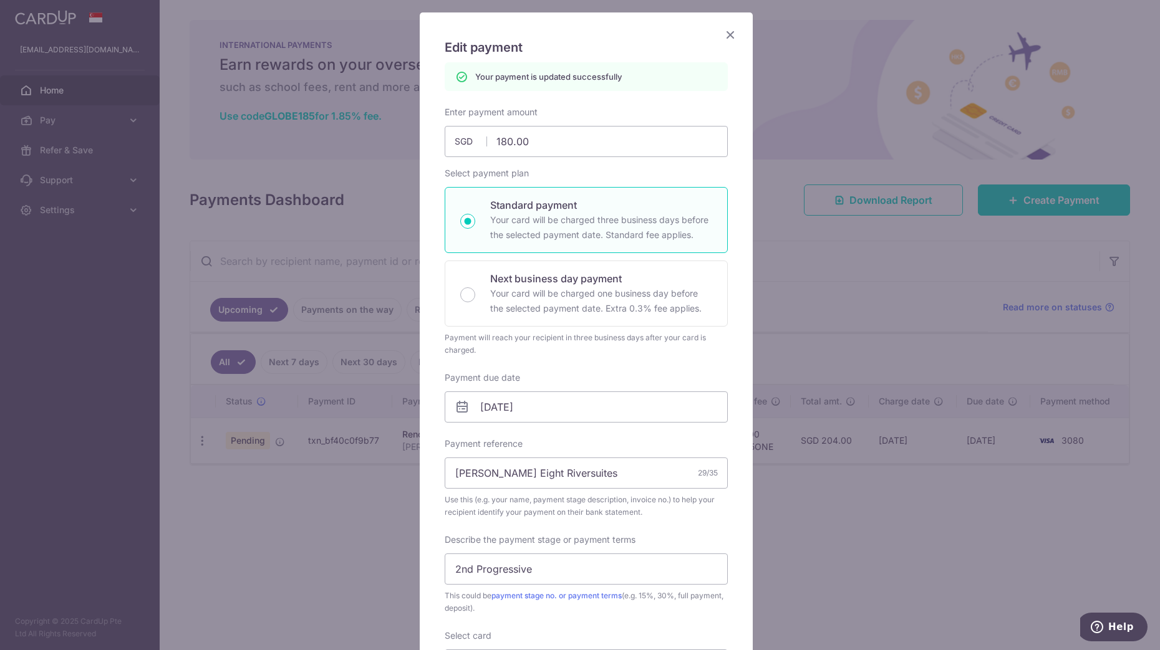
scroll to position [74, 0]
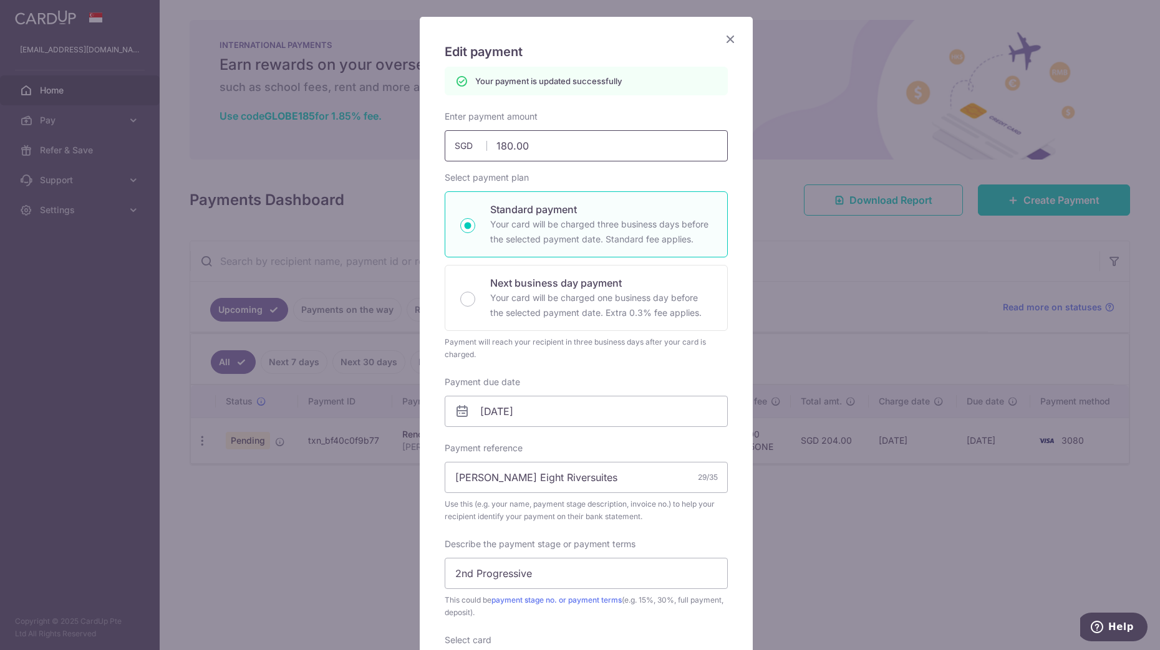
drag, startPoint x: 543, startPoint y: 156, endPoint x: 387, endPoint y: 152, distance: 155.9
click at [387, 152] on div "Edit payment By clicking apply, you will make changes to all payments to CJ REN…" at bounding box center [580, 325] width 1160 height 650
type input "1"
type input "Apply"
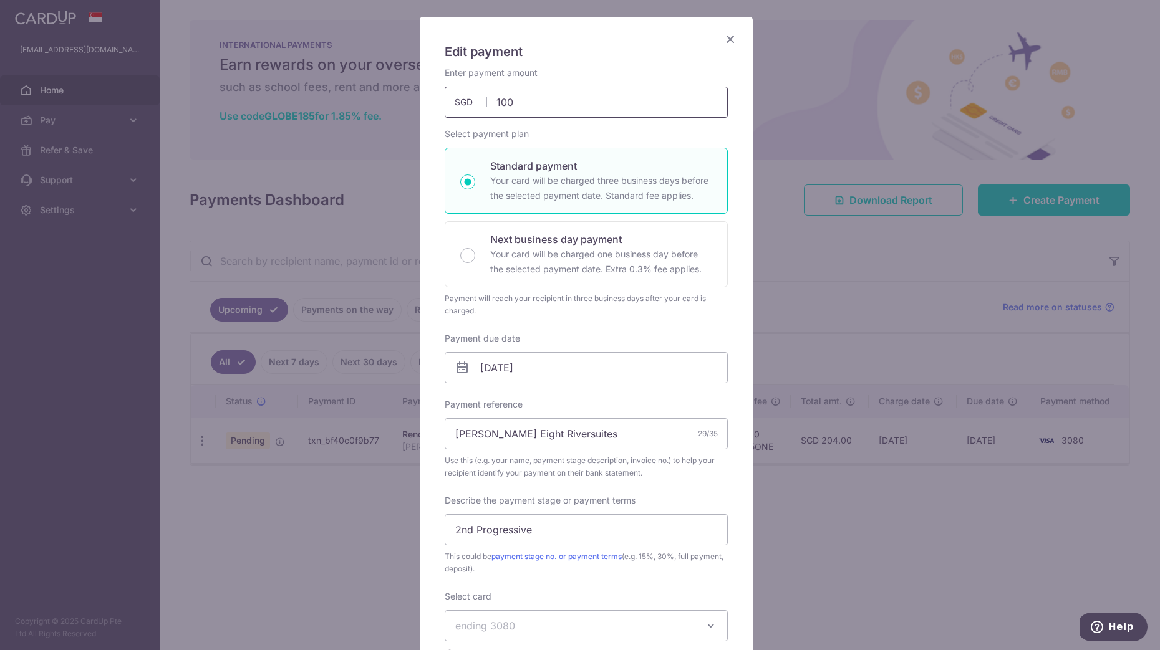
scroll to position [456, 0]
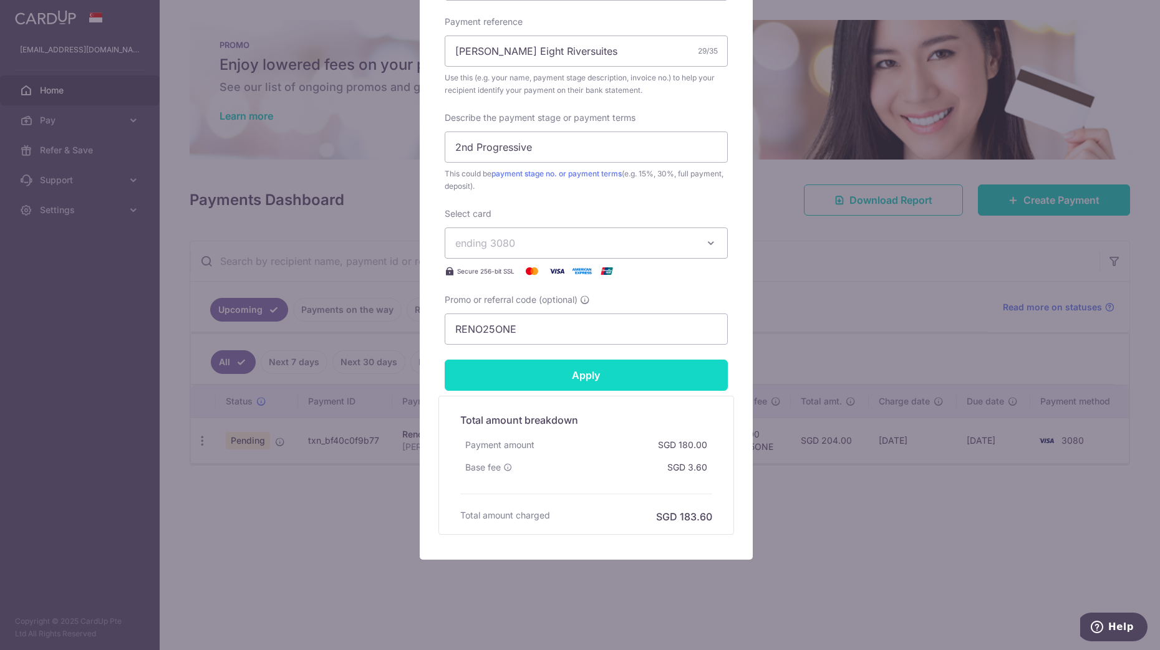
type input "100.00"
click at [545, 381] on input "Apply" at bounding box center [586, 375] width 283 height 31
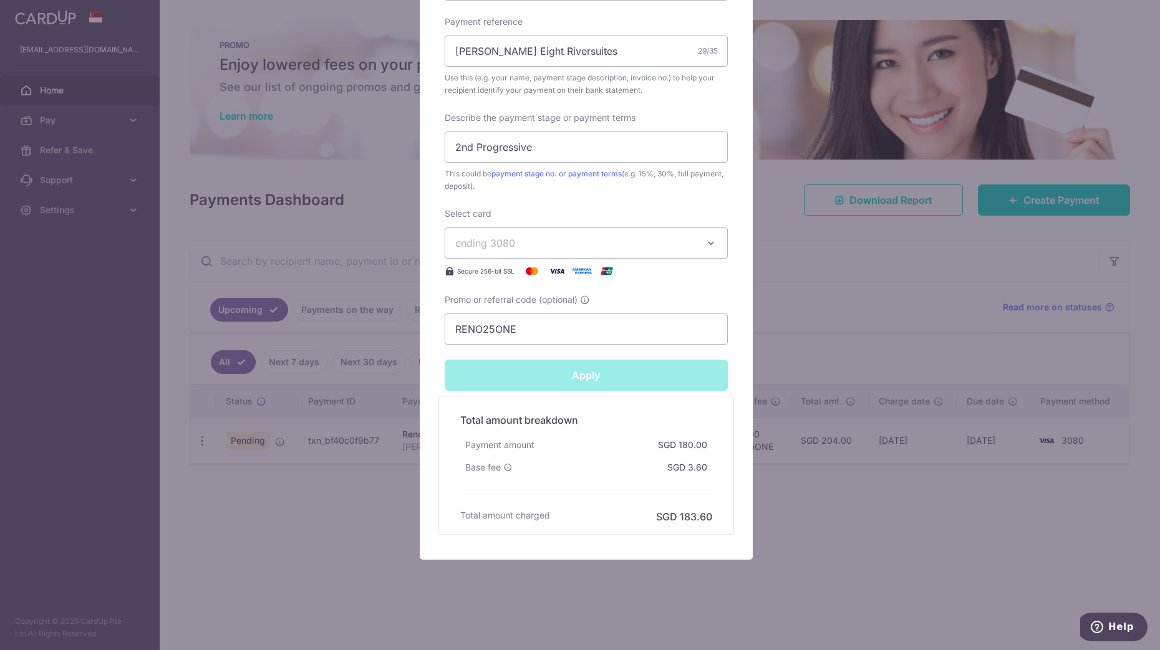
type input "Successfully Applied"
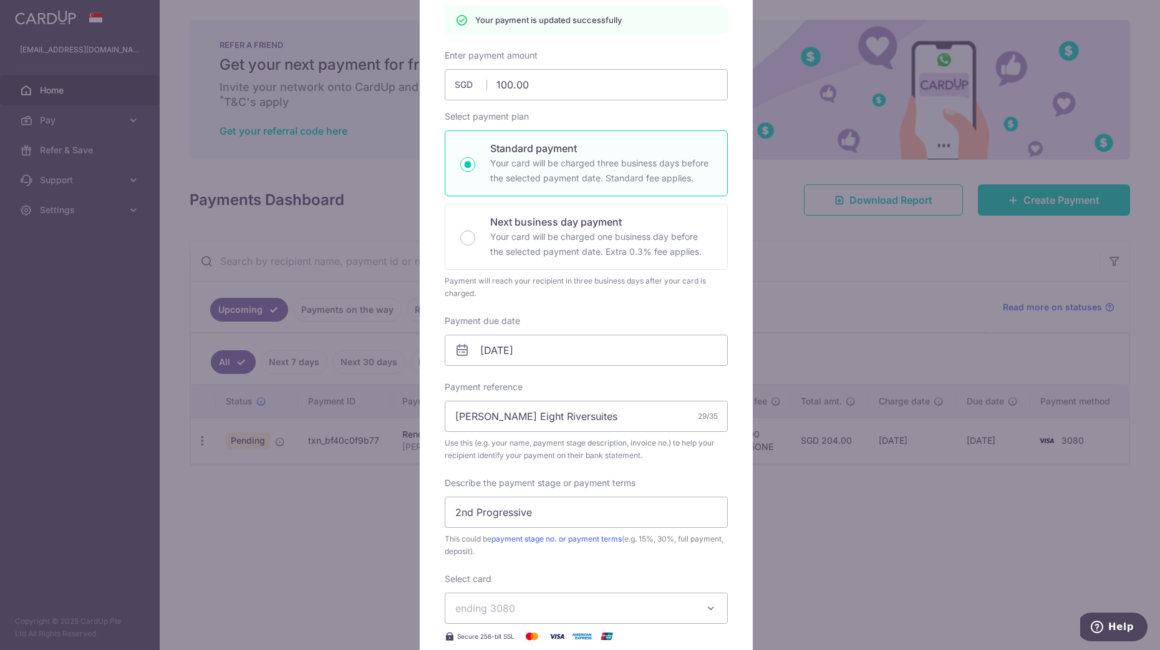
scroll to position [0, 0]
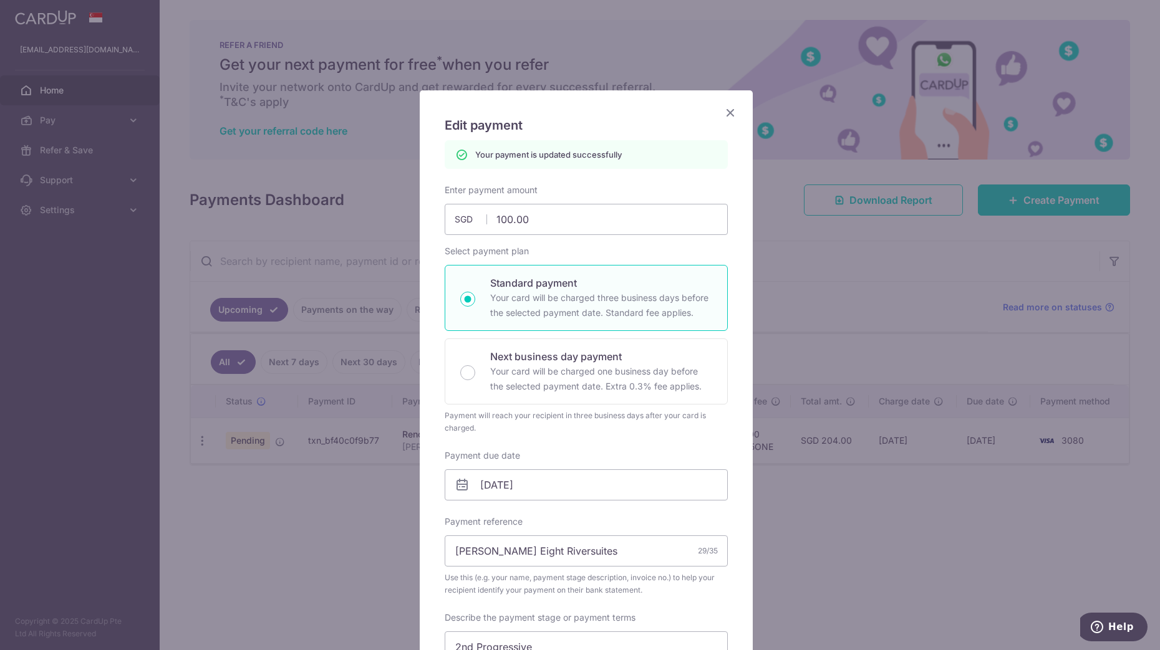
click at [724, 110] on icon "Close" at bounding box center [730, 113] width 15 height 16
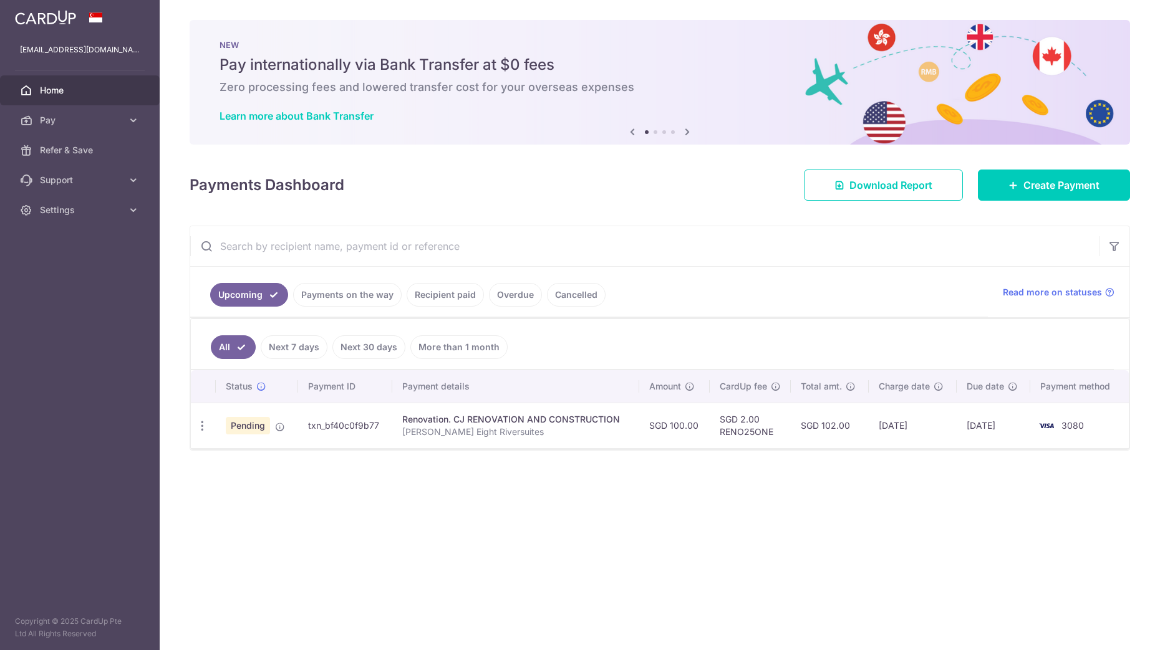
click at [867, 512] on div "× Pause Schedule Pause all future payments in this series Pause just this one p…" at bounding box center [660, 325] width 1000 height 650
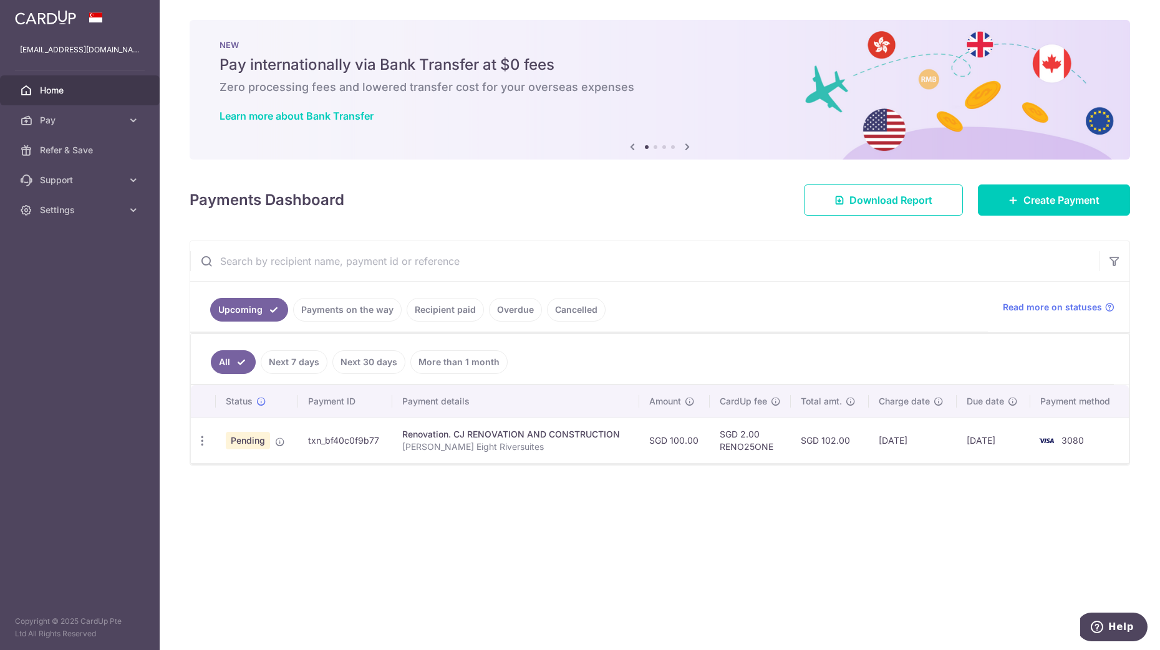
click at [811, 537] on div "× Pause Schedule Pause all future payments in this series Pause just this one p…" at bounding box center [660, 325] width 1000 height 650
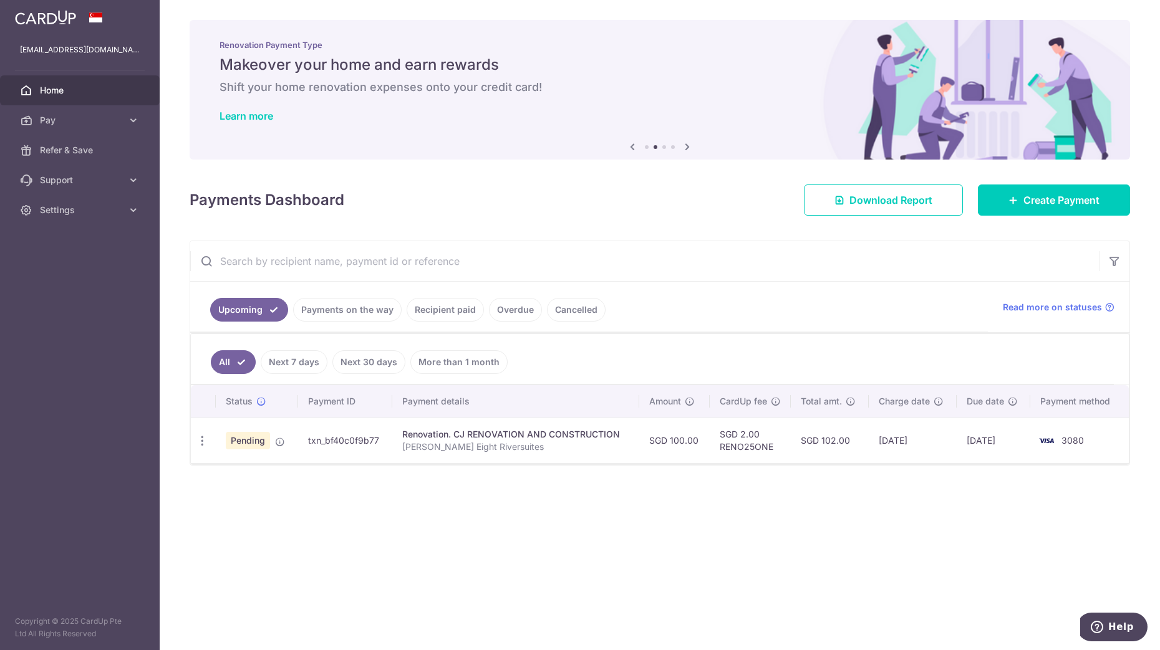
click at [566, 521] on div "× Pause Schedule Pause all future payments in this series Pause just this one p…" at bounding box center [660, 325] width 1000 height 650
click at [1136, 627] on button "Help" at bounding box center [1112, 627] width 70 height 29
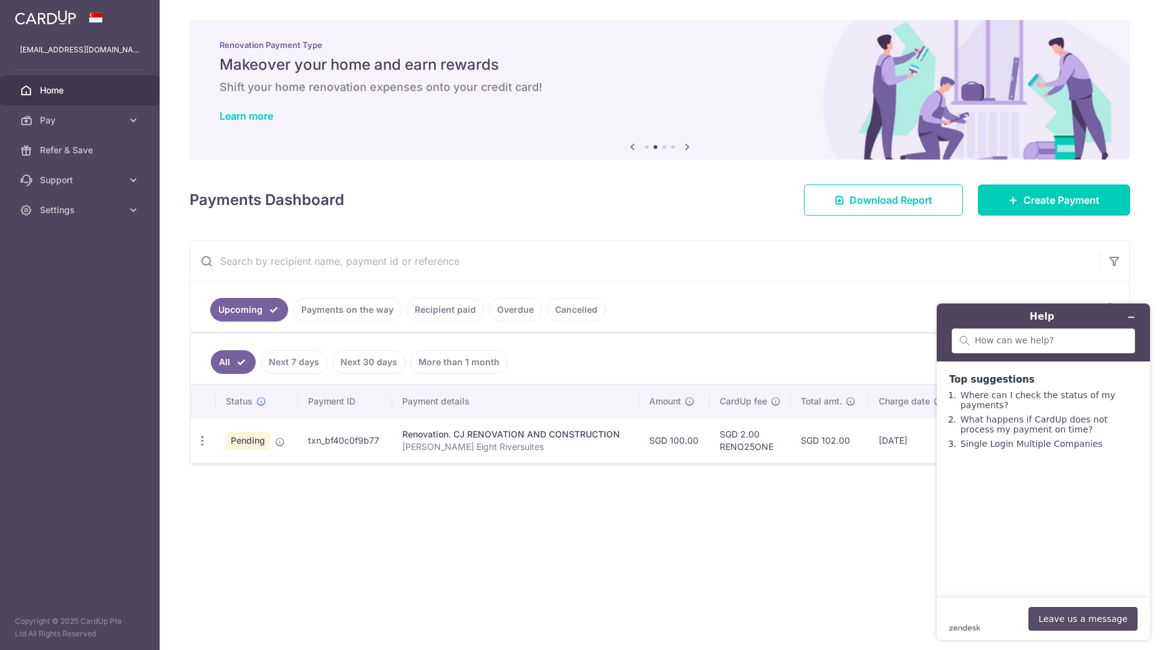
click at [1106, 624] on button "Leave us a message" at bounding box center [1082, 619] width 109 height 24
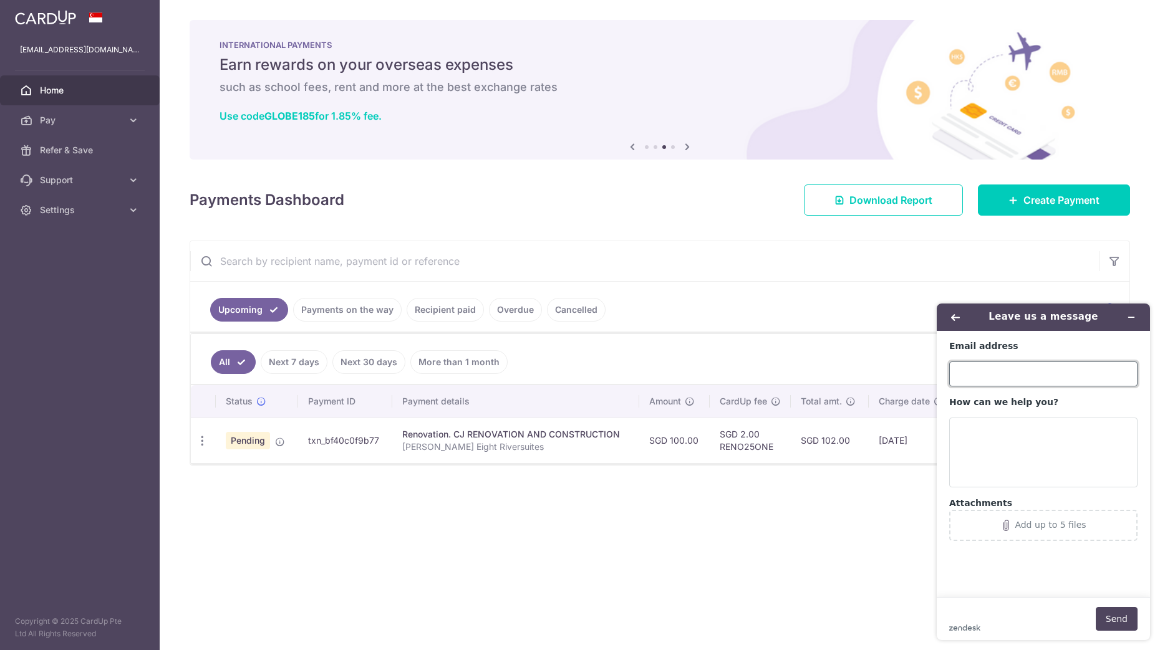
click at [1052, 379] on input "Email address" at bounding box center [1043, 374] width 188 height 25
type input "[EMAIL_ADDRESS][DOMAIN_NAME]"
click at [1025, 455] on textarea "How can we help you?" at bounding box center [1043, 453] width 188 height 70
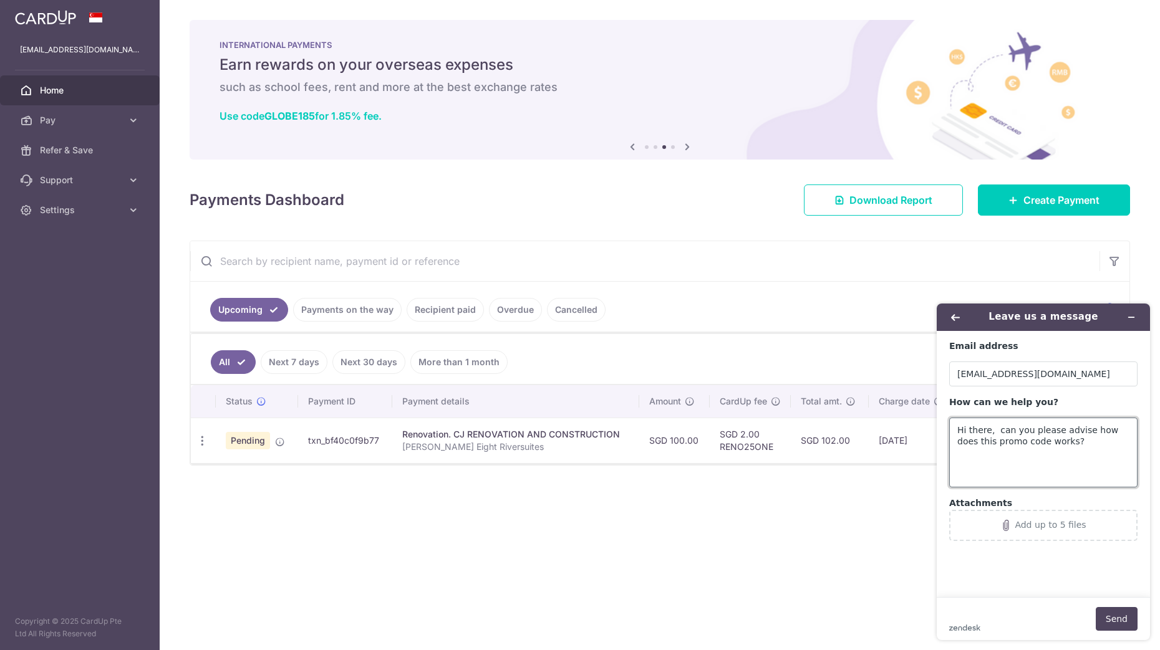
paste textarea "3HOME25R"
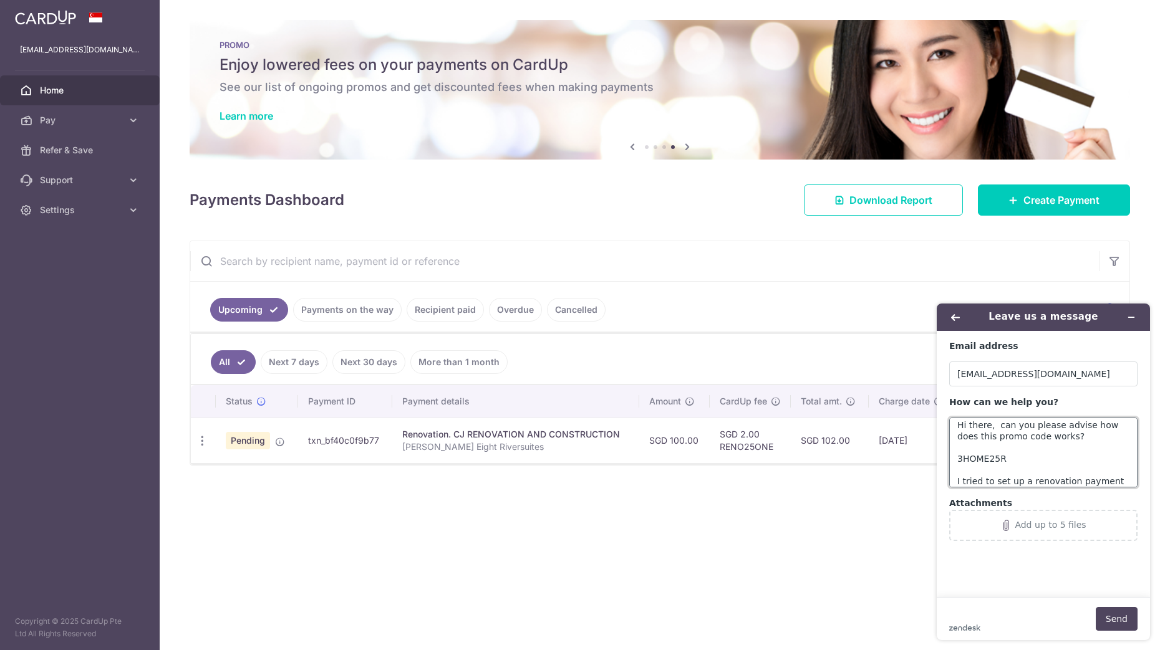
scroll to position [16, 0]
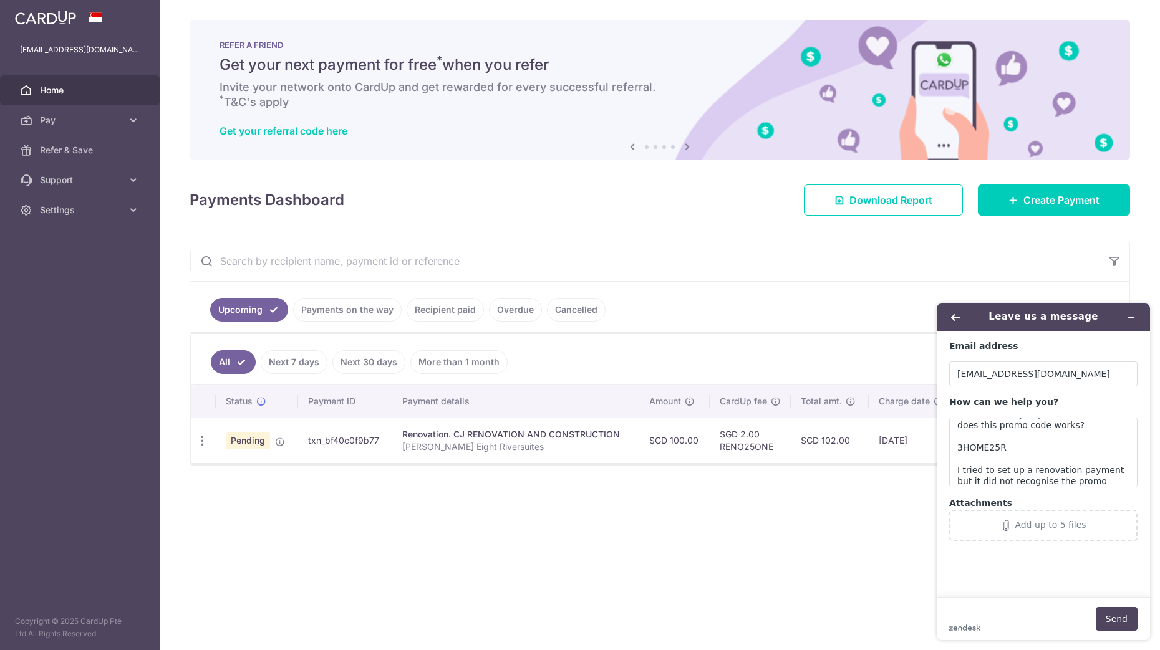
click at [1116, 493] on div "Email address [PERSON_NAME][EMAIL_ADDRESS][DOMAIN_NAME] How can we help you? Hi…" at bounding box center [1043, 440] width 188 height 201
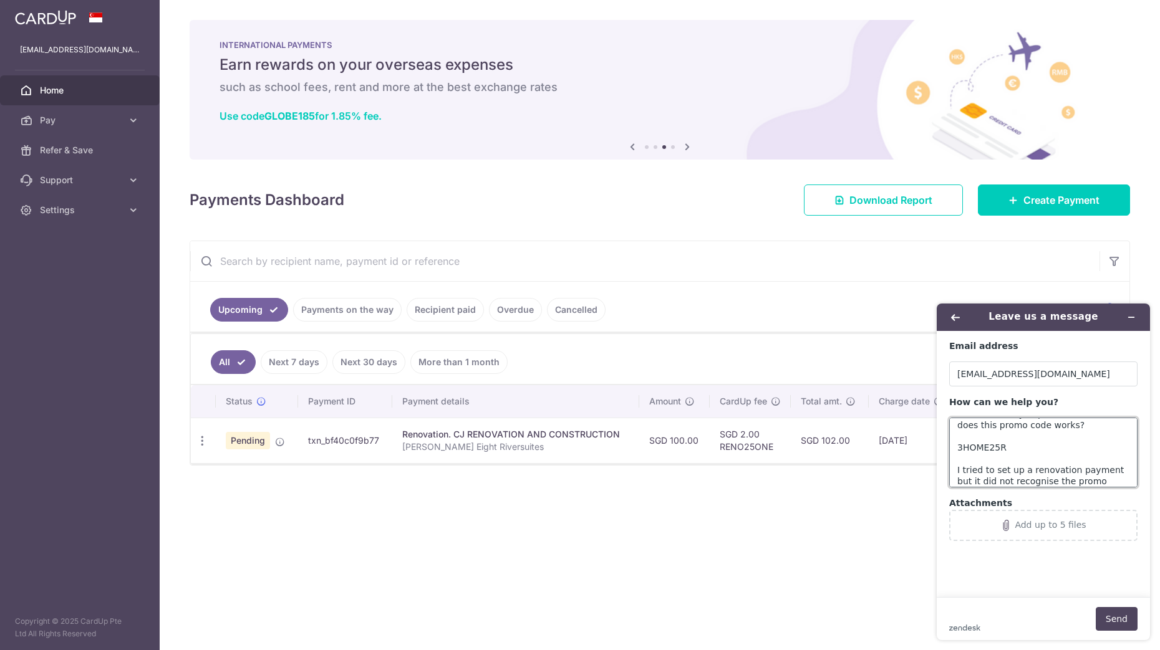
click at [1102, 481] on textarea "Hi there, can you please advise how does this promo code works? 3HOME25R I trie…" at bounding box center [1043, 453] width 188 height 70
click at [1019, 451] on textarea "Hi there, can you please advise how does this promo code works? 3HOME25R I trie…" at bounding box center [1043, 453] width 188 height 70
click at [1027, 458] on textarea "Hi there, can you please advise how does this promo code works? 3HOME25R I trie…" at bounding box center [1043, 453] width 188 height 70
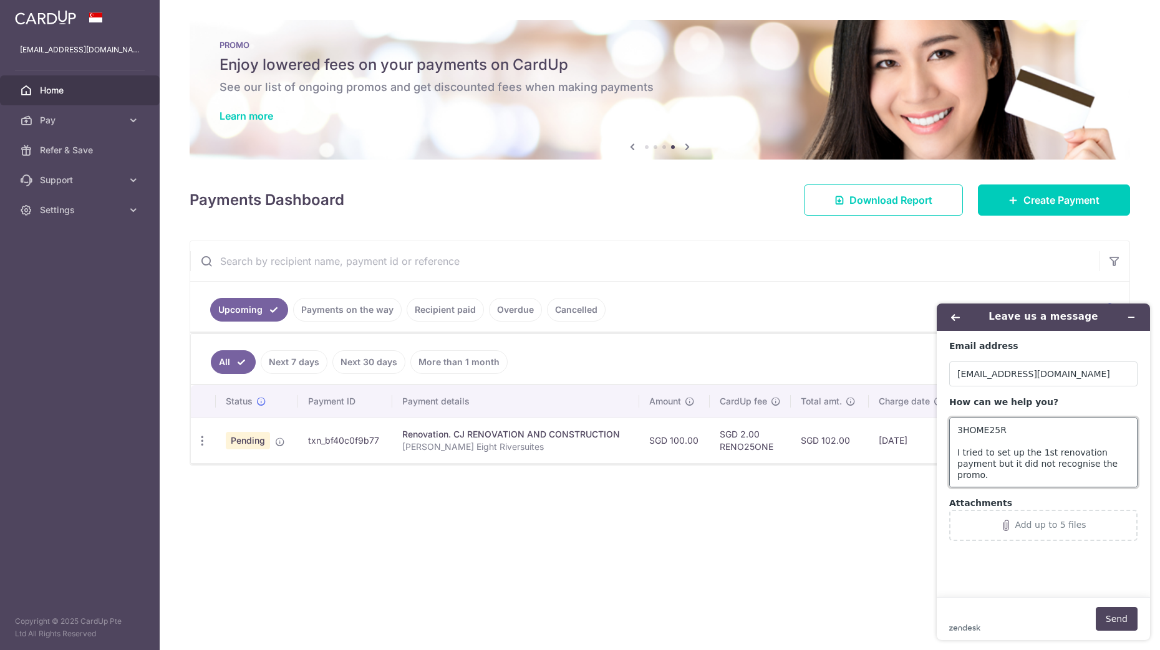
click at [1003, 474] on textarea "Hi there, can you please advise how does this promo code works? 3HOME25R I trie…" at bounding box center [1043, 453] width 188 height 70
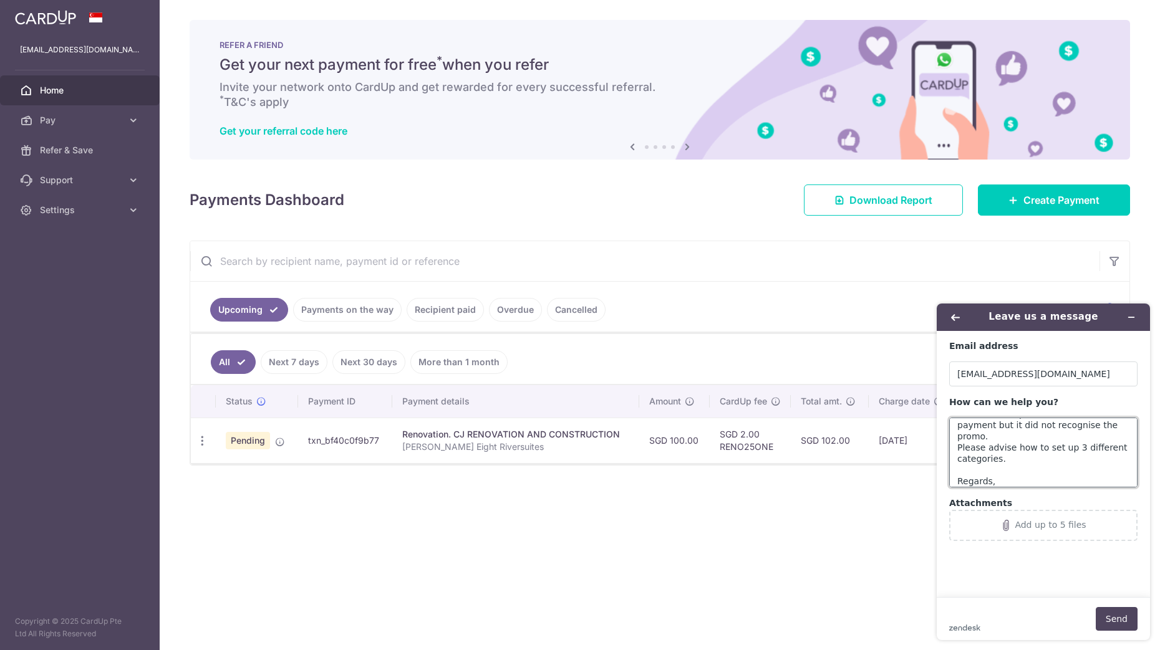
scroll to position [84, 0]
type textarea "Hi there, can you please advise how does this promo code works? 3HOME25R I trie…"
click at [1117, 619] on button "Send" at bounding box center [1116, 619] width 42 height 24
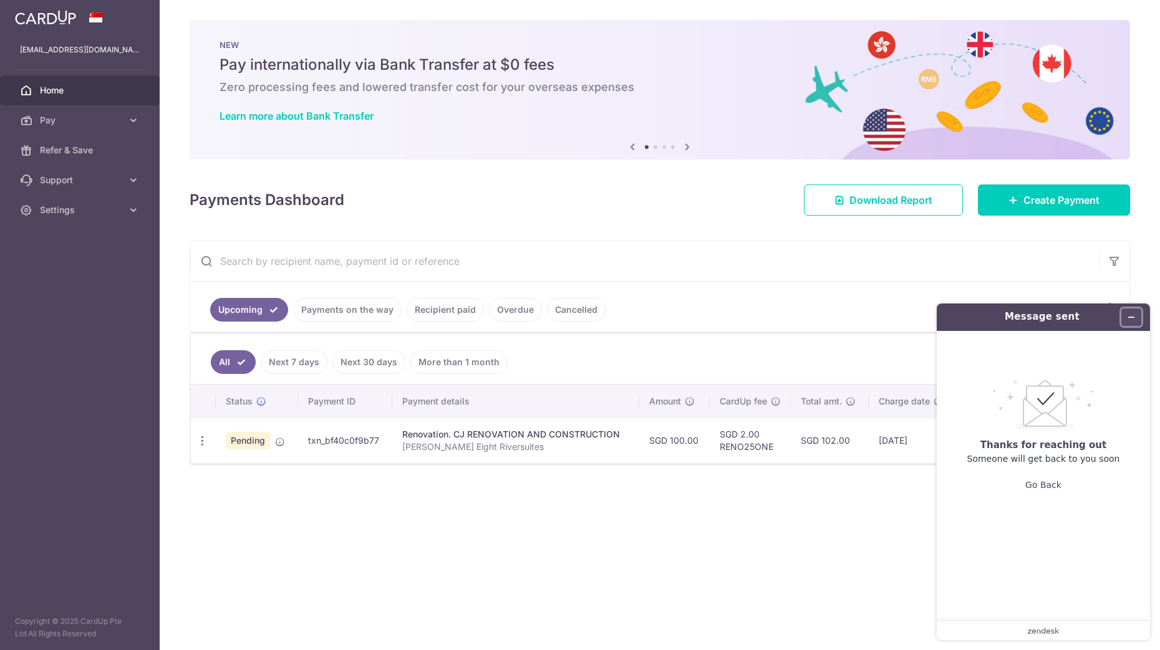
click at [1130, 315] on icon "Minimize widget" at bounding box center [1131, 317] width 9 height 9
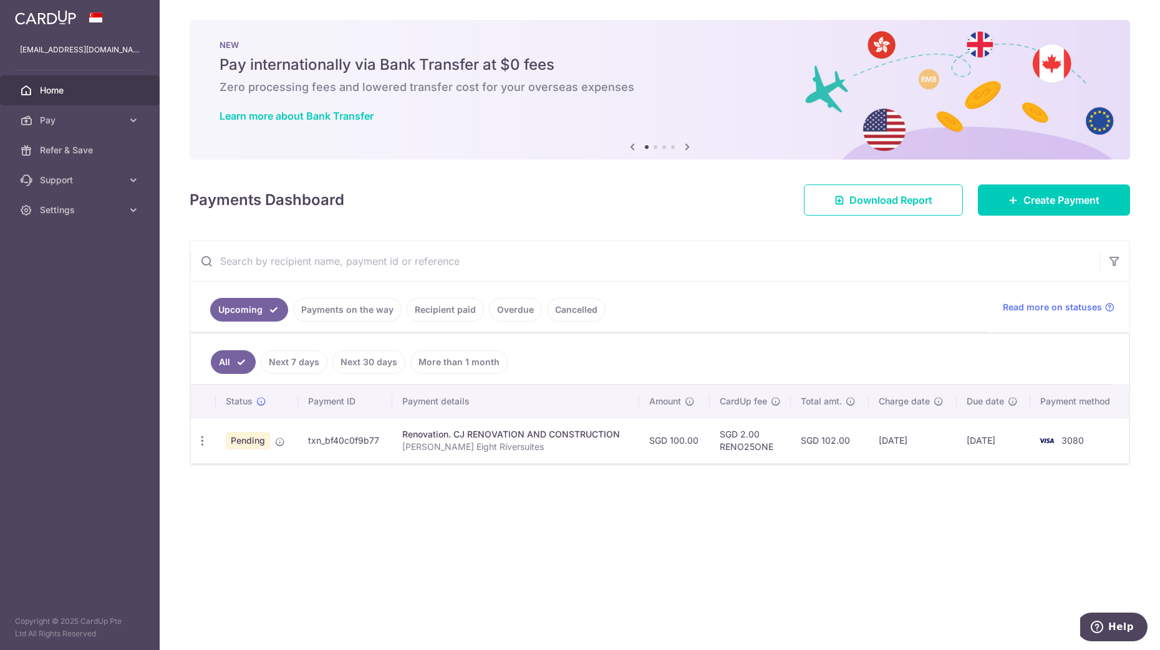
click at [743, 537] on div "× Pause Schedule Pause all future payments in this series Pause just this one p…" at bounding box center [660, 325] width 1000 height 650
